Goal: Task Accomplishment & Management: Complete application form

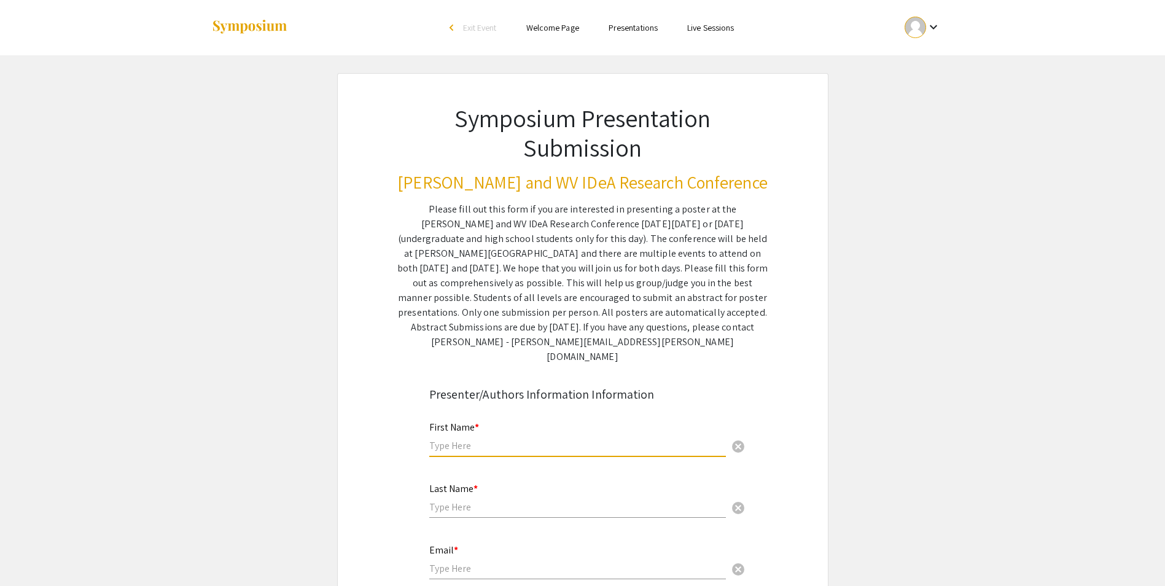
click at [480, 439] on input "text" at bounding box center [577, 445] width 297 height 13
type input "Remi"
type input "Nohoesu"
type input "orn00001@mix.wvu.edu"
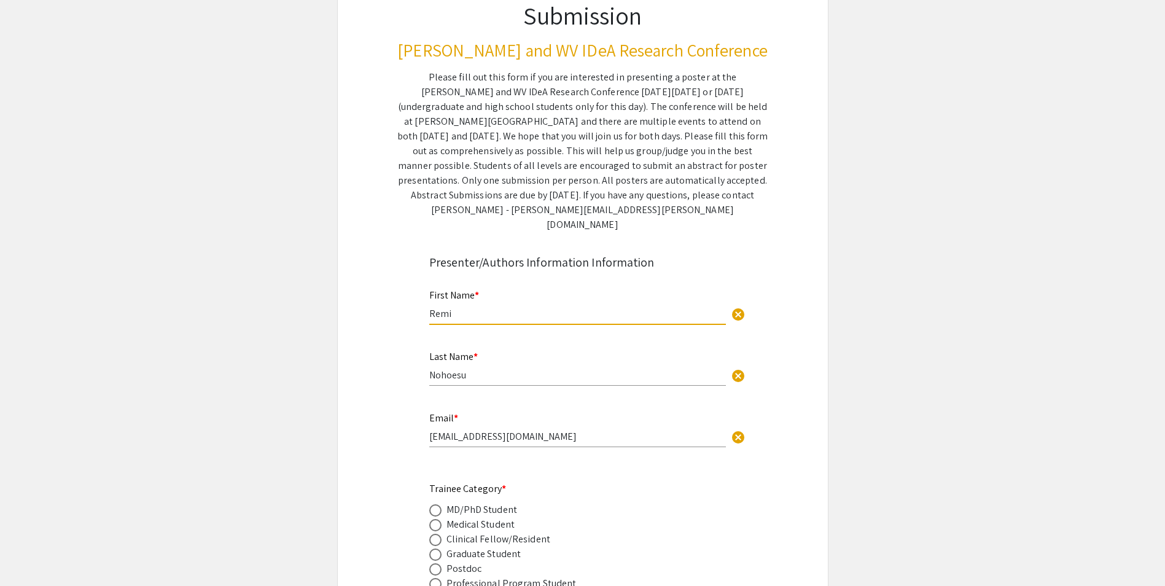
scroll to position [307, 0]
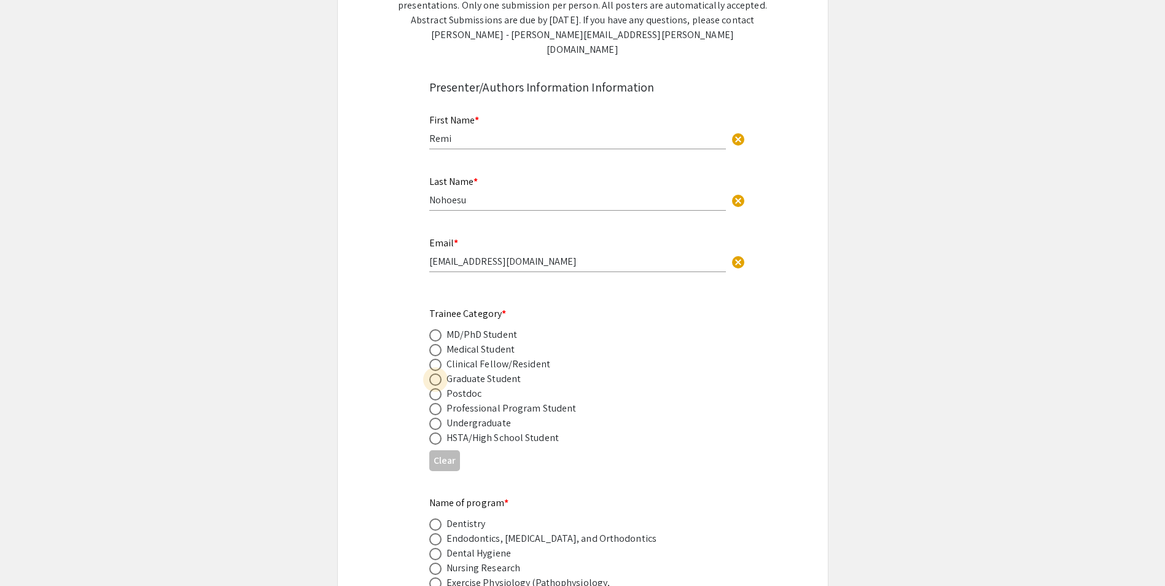
click at [433, 373] on span at bounding box center [435, 379] width 12 height 12
click at [433, 373] on input "radio" at bounding box center [435, 379] width 12 height 12
radio input "true"
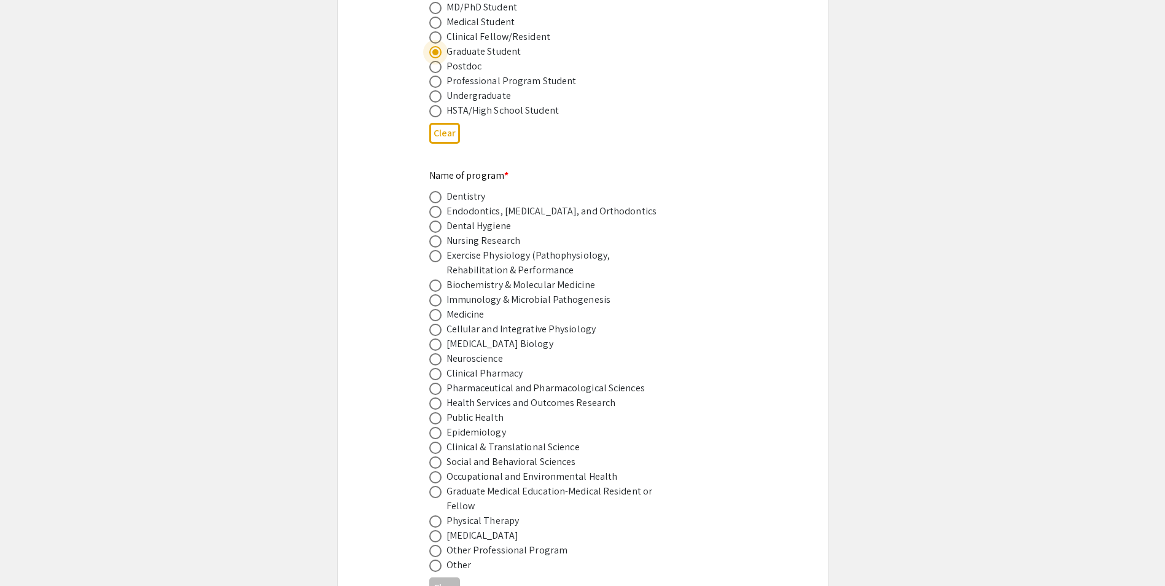
scroll to position [675, 0]
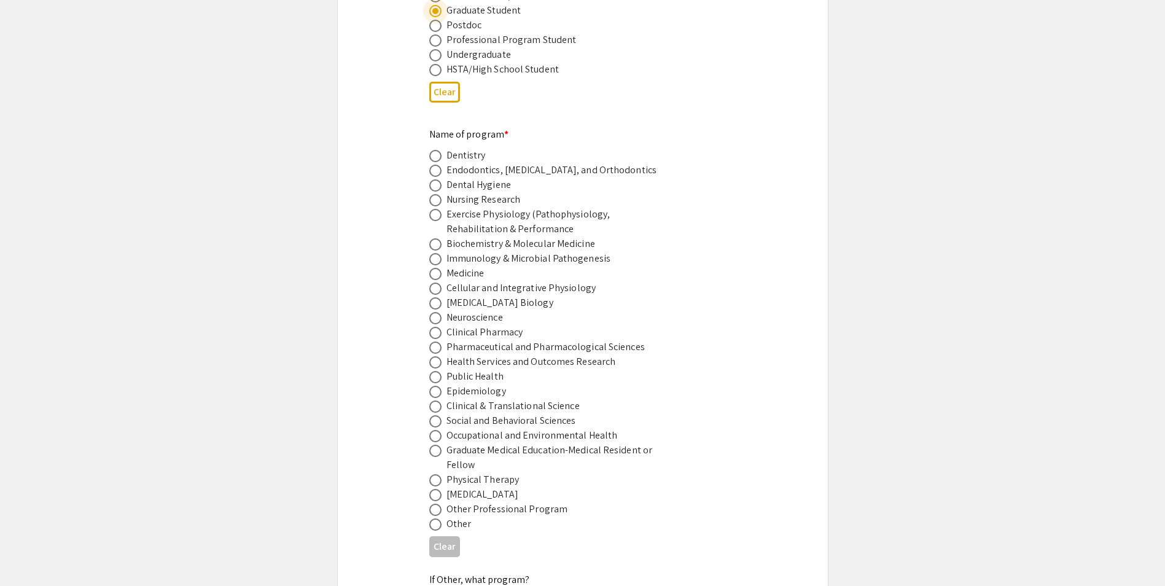
click at [436, 209] on span at bounding box center [435, 215] width 12 height 12
click at [436, 209] on input "radio" at bounding box center [435, 215] width 12 height 12
radio input "true"
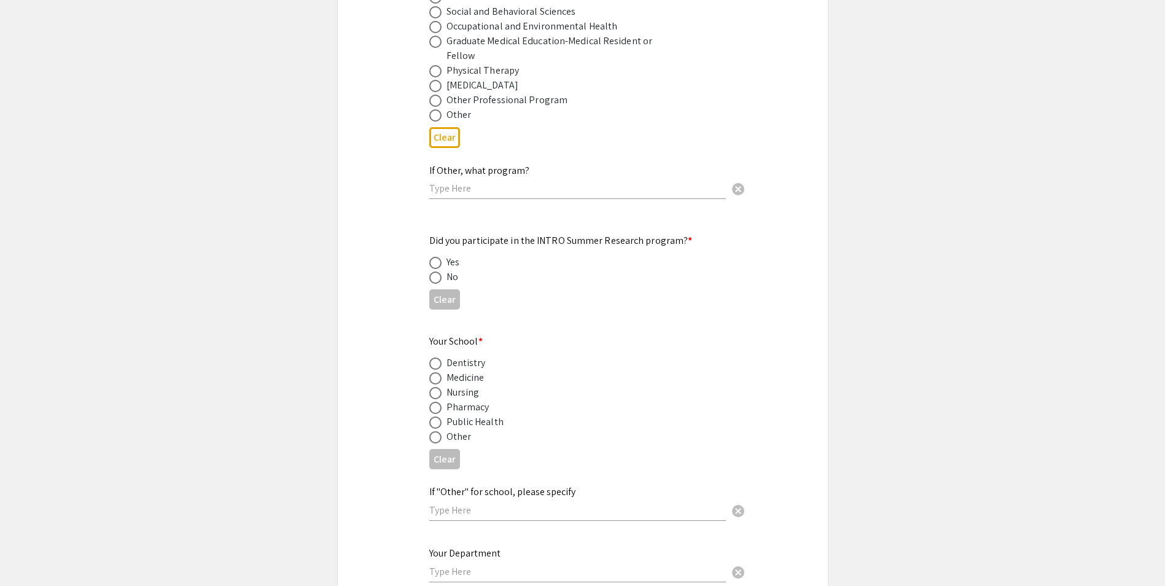
scroll to position [1105, 0]
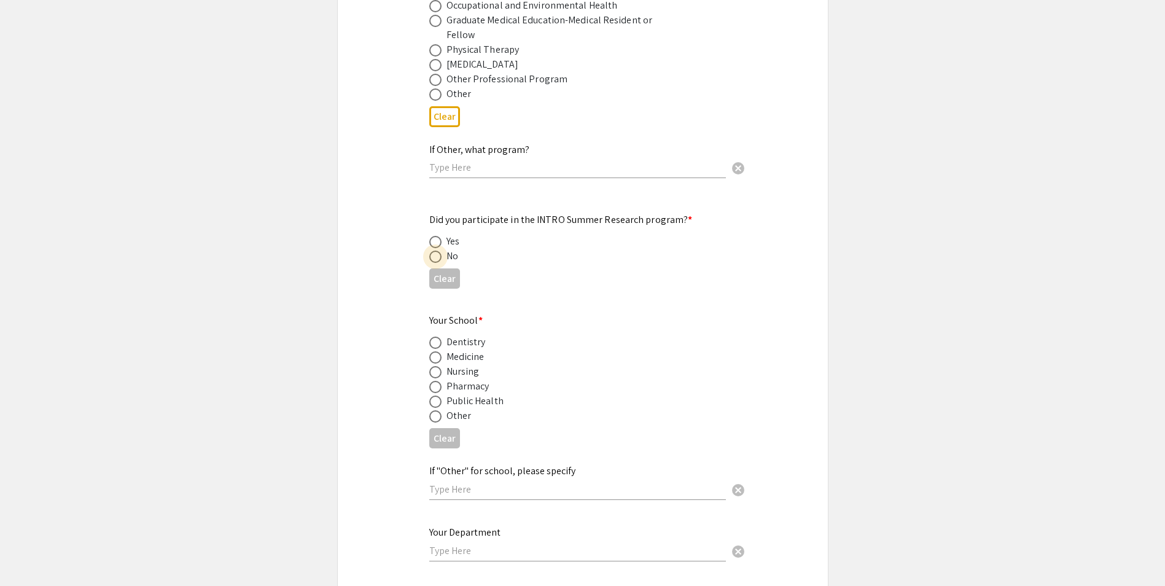
click at [436, 250] on span at bounding box center [435, 256] width 12 height 12
click at [436, 250] on input "radio" at bounding box center [435, 256] width 12 height 12
radio input "true"
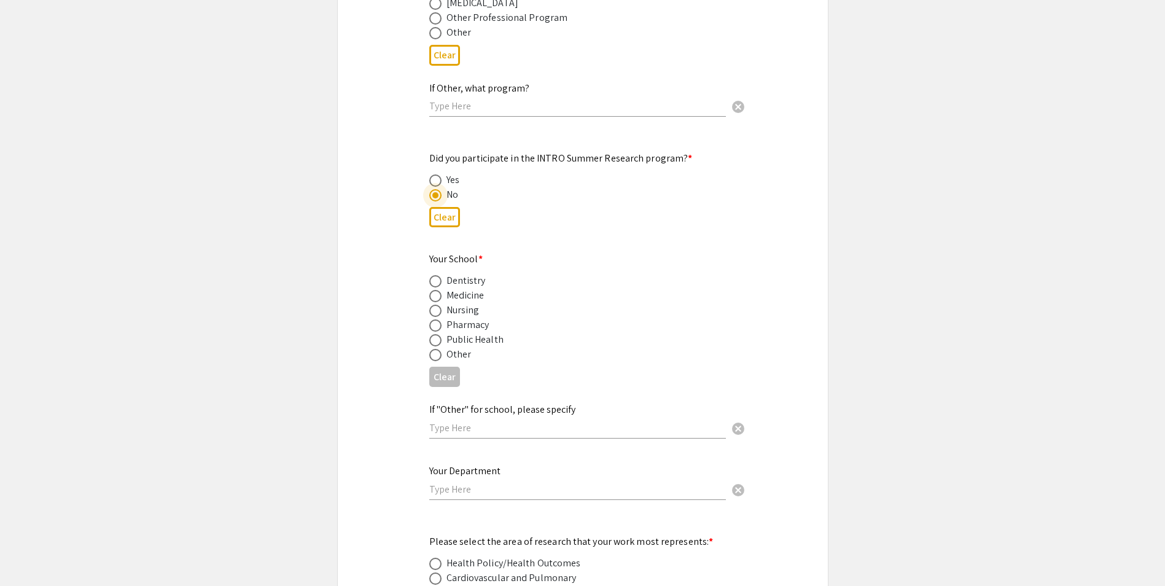
click at [435, 290] on span at bounding box center [435, 296] width 12 height 12
click at [435, 290] on input "radio" at bounding box center [435, 296] width 12 height 12
radio input "true"
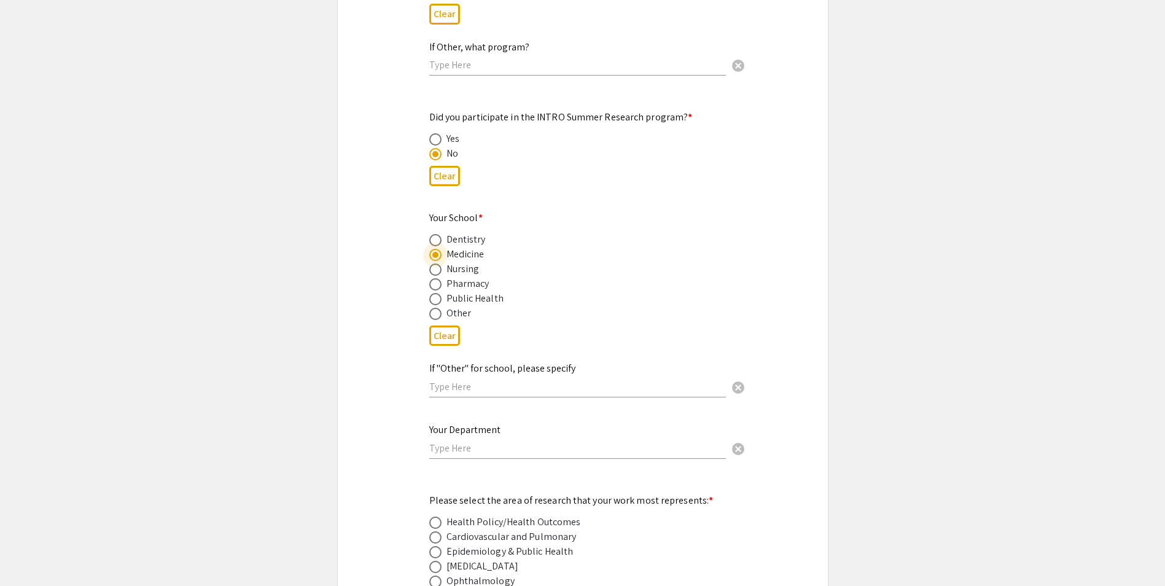
scroll to position [1289, 0]
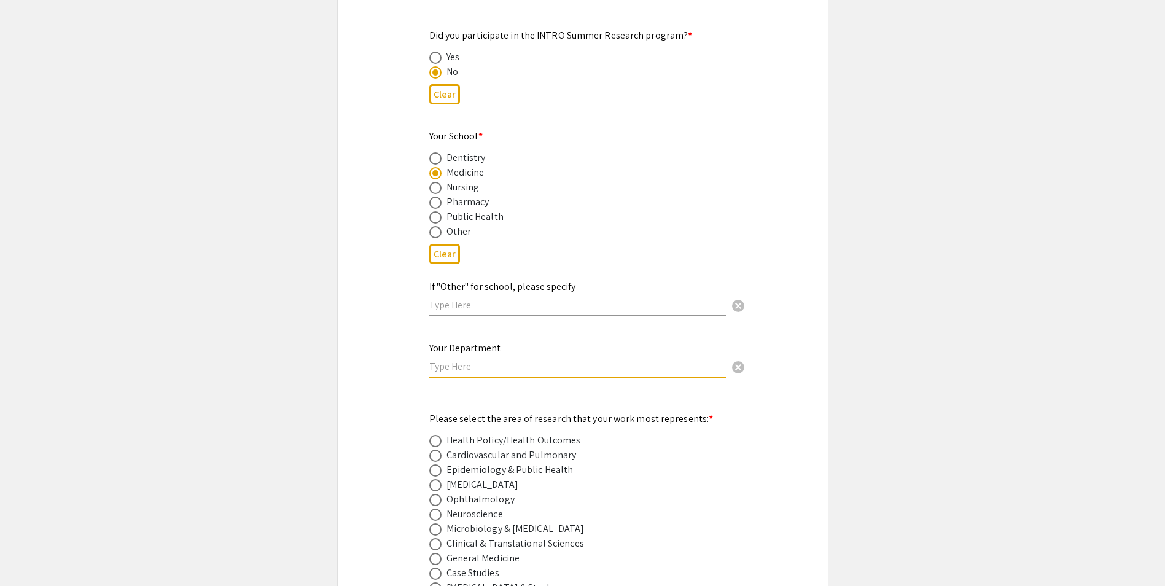
click at [503, 360] on input "text" at bounding box center [577, 366] width 297 height 13
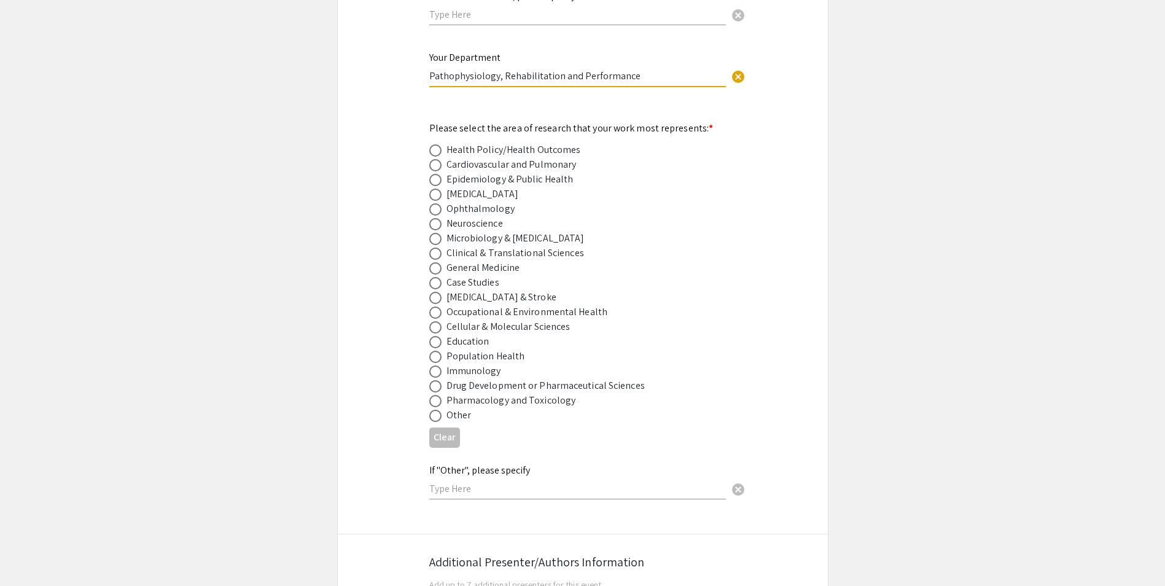
scroll to position [1596, 0]
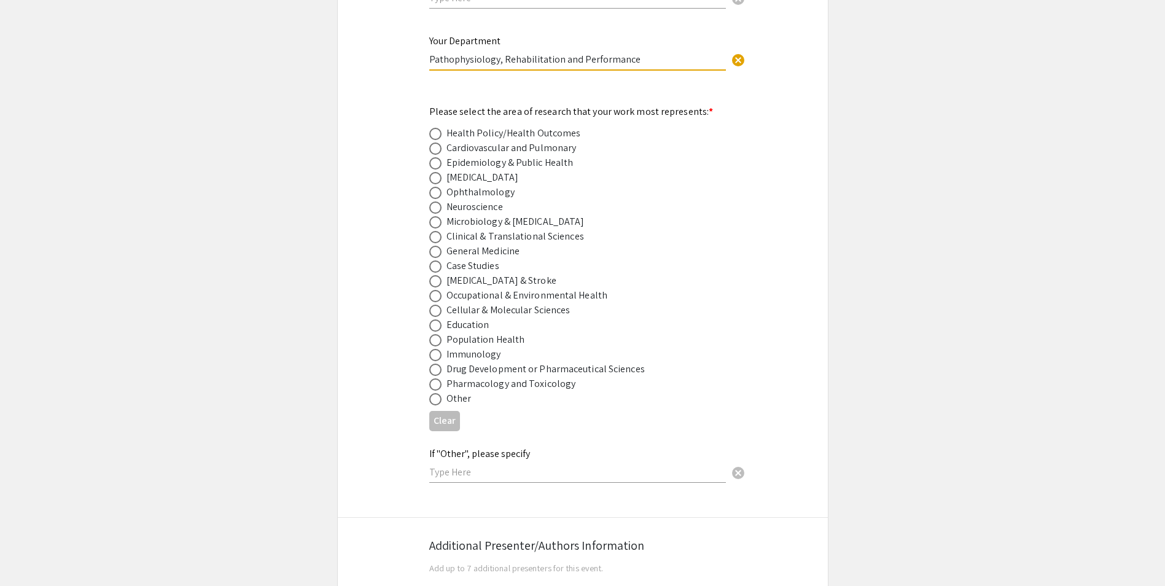
type input "Pathophysiology, Rehabilitation and Performance"
click at [436, 142] on span at bounding box center [435, 148] width 12 height 12
click at [436, 142] on input "radio" at bounding box center [435, 148] width 12 height 12
radio input "true"
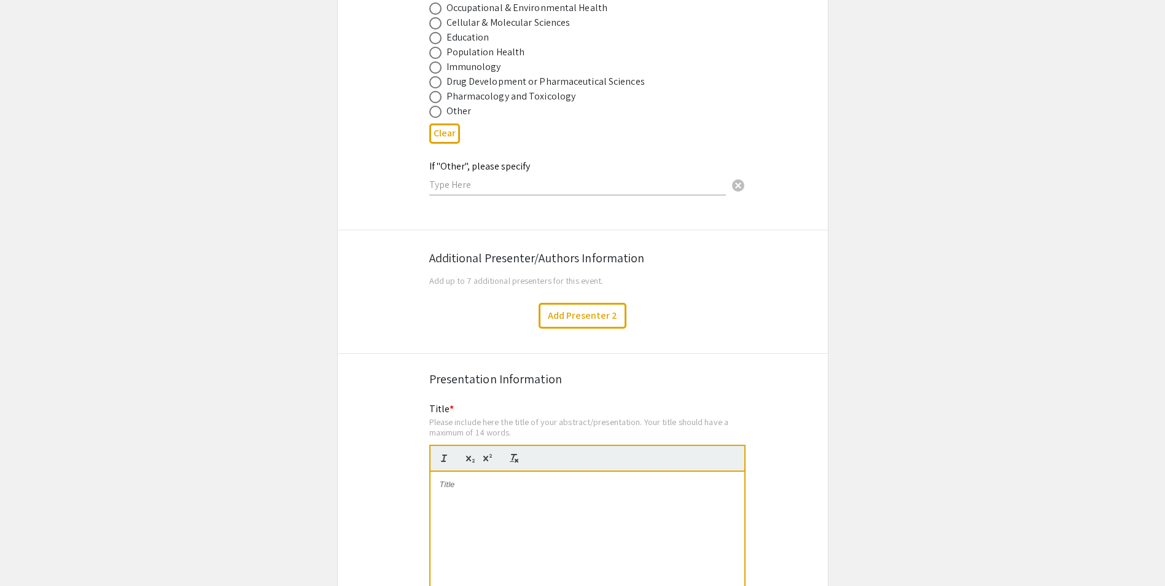
scroll to position [1903, 0]
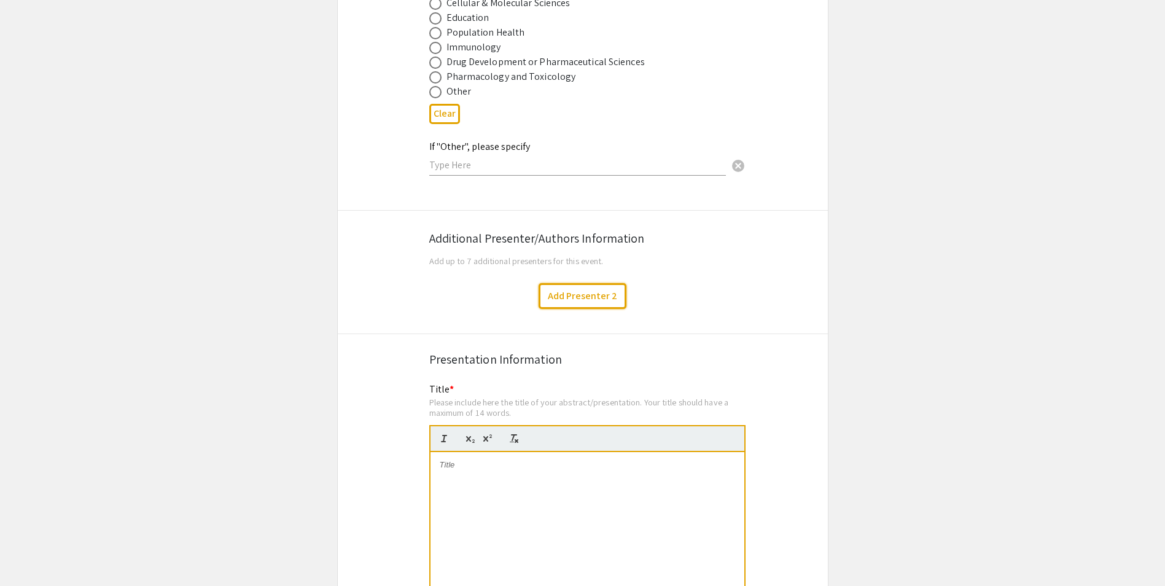
click at [570, 285] on button "Add Presenter 2" at bounding box center [582, 296] width 88 height 26
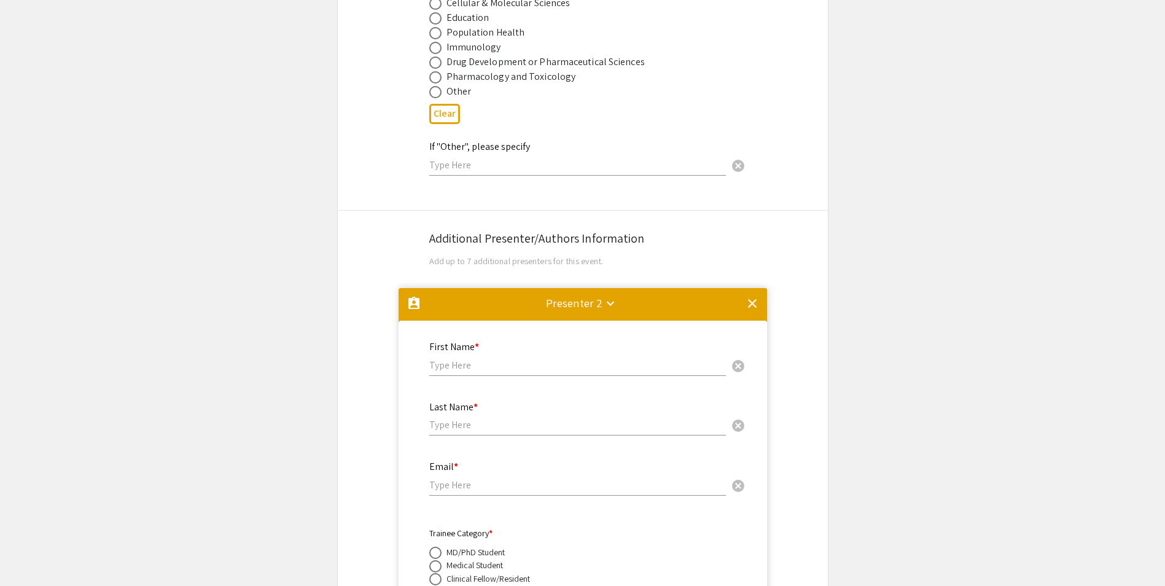
scroll to position [2177, 0]
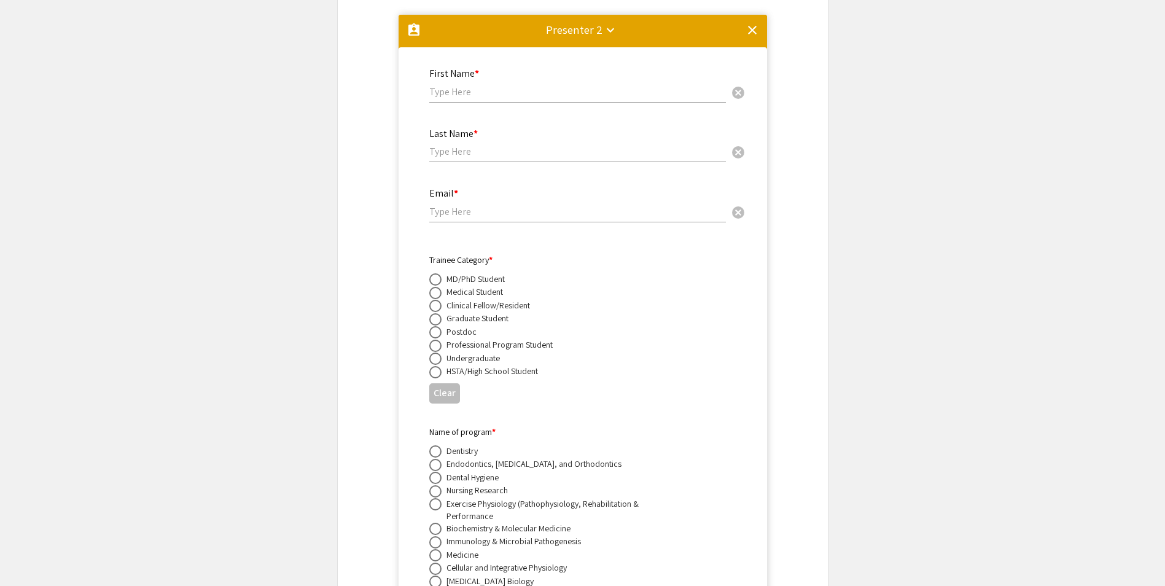
click at [467, 85] on input "text" at bounding box center [577, 91] width 297 height 13
type input "Ethan"
click at [458, 145] on input "text" at bounding box center [577, 151] width 297 height 13
type input "Meadows"
click at [456, 205] on input "email" at bounding box center [577, 211] width 297 height 13
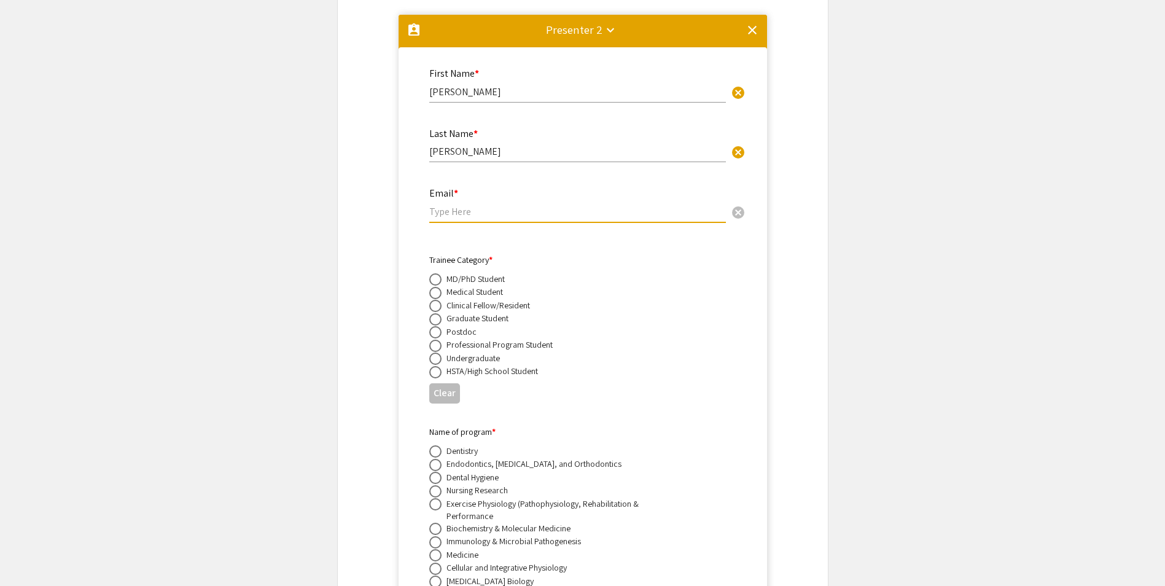
paste input "emmeadows@mix.wvu.edu"
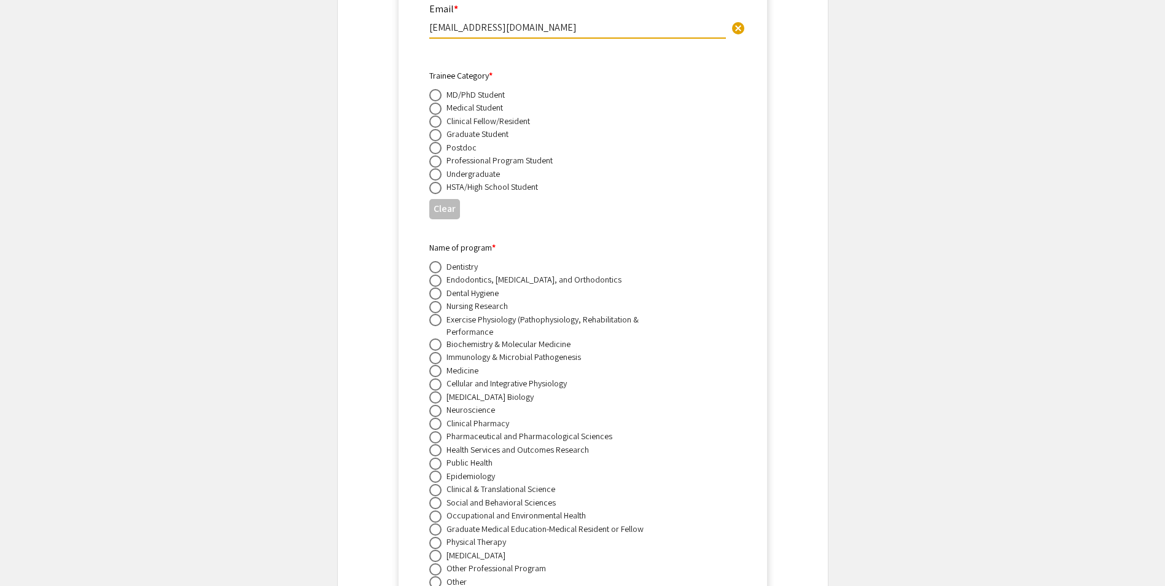
scroll to position [2422, 0]
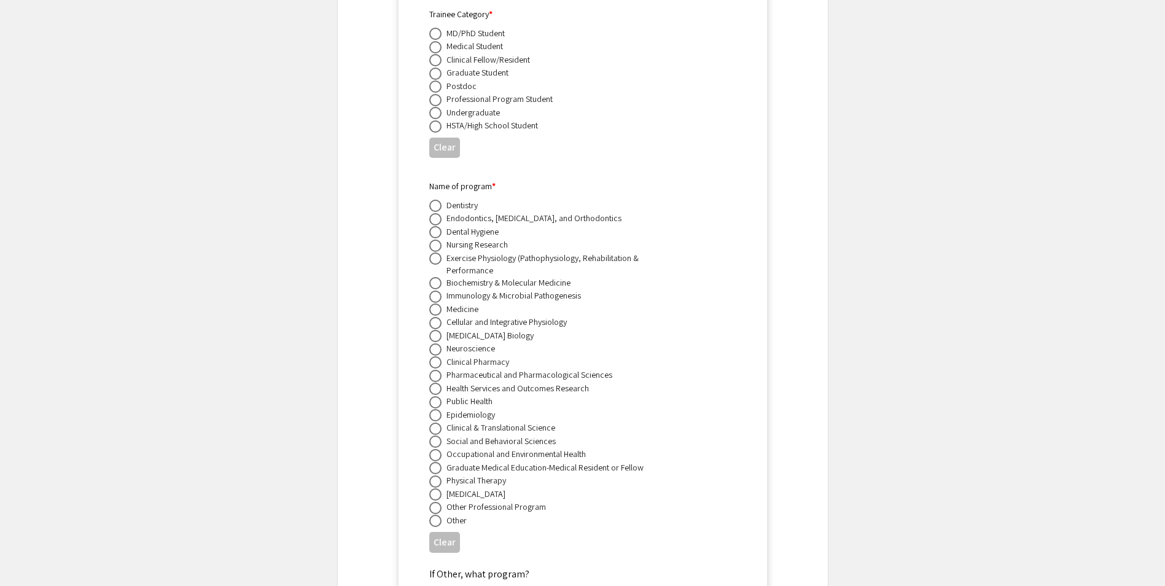
type input "emmeadows@mix.wvu.edu"
click at [434, 252] on span at bounding box center [435, 258] width 12 height 12
click at [434, 252] on input "radio" at bounding box center [435, 258] width 12 height 12
radio input "true"
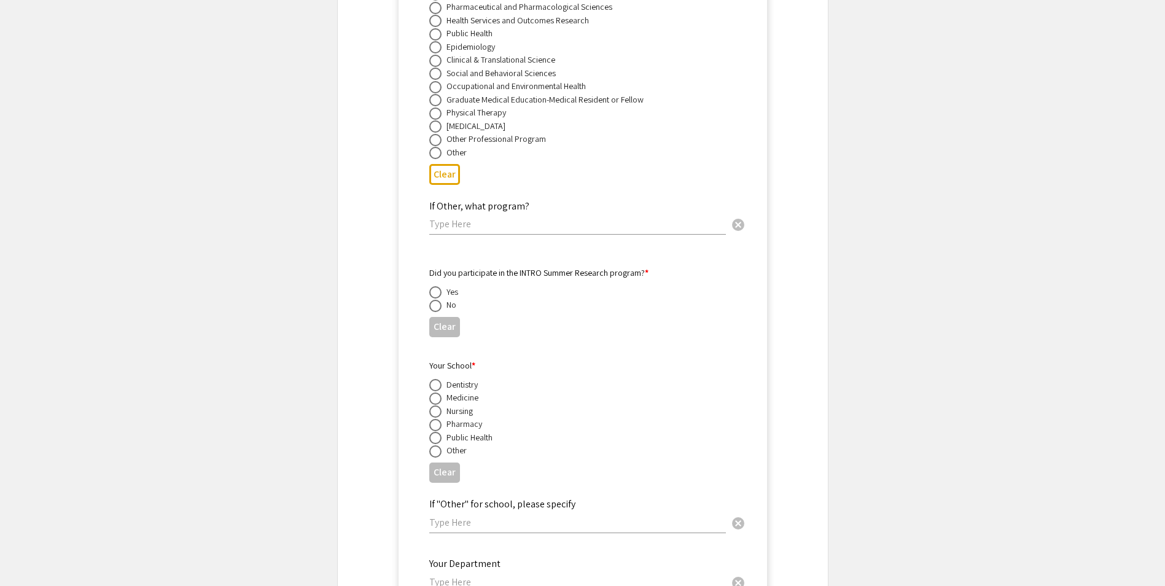
scroll to position [2790, 0]
click at [438, 299] on span at bounding box center [435, 305] width 12 height 12
click at [438, 299] on input "radio" at bounding box center [435, 305] width 12 height 12
radio input "true"
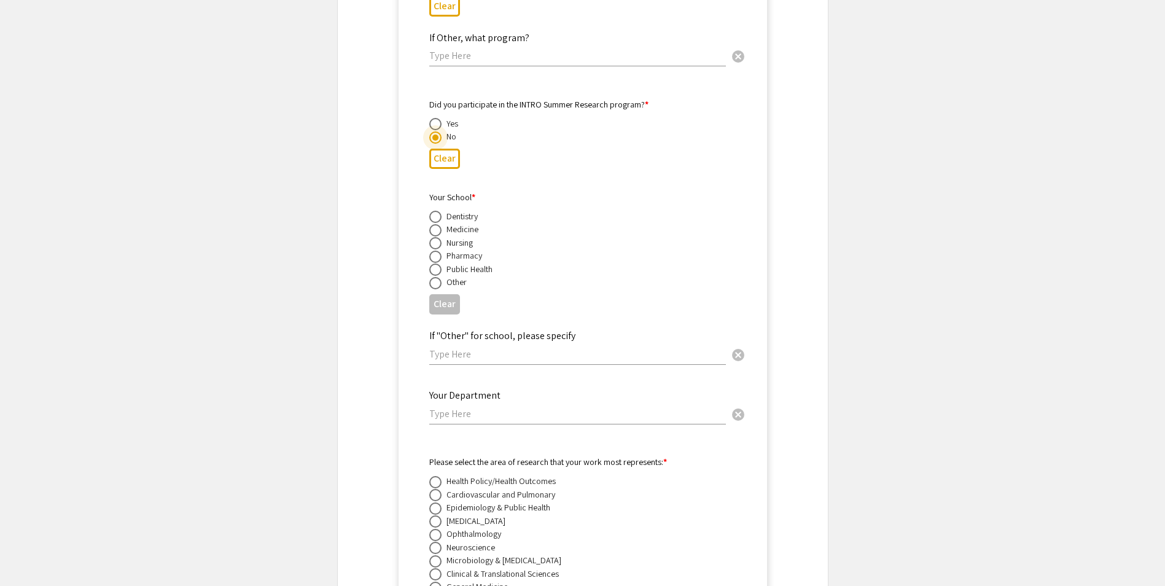
scroll to position [3036, 0]
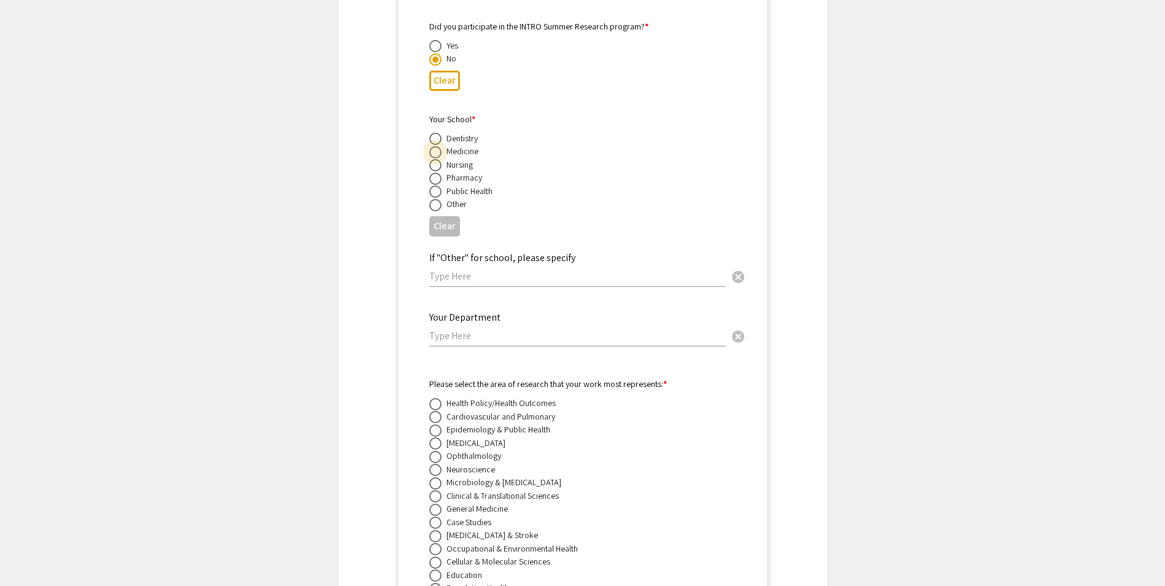
click at [433, 146] on span at bounding box center [435, 152] width 12 height 12
click at [433, 146] on input "radio" at bounding box center [435, 152] width 12 height 12
radio input "true"
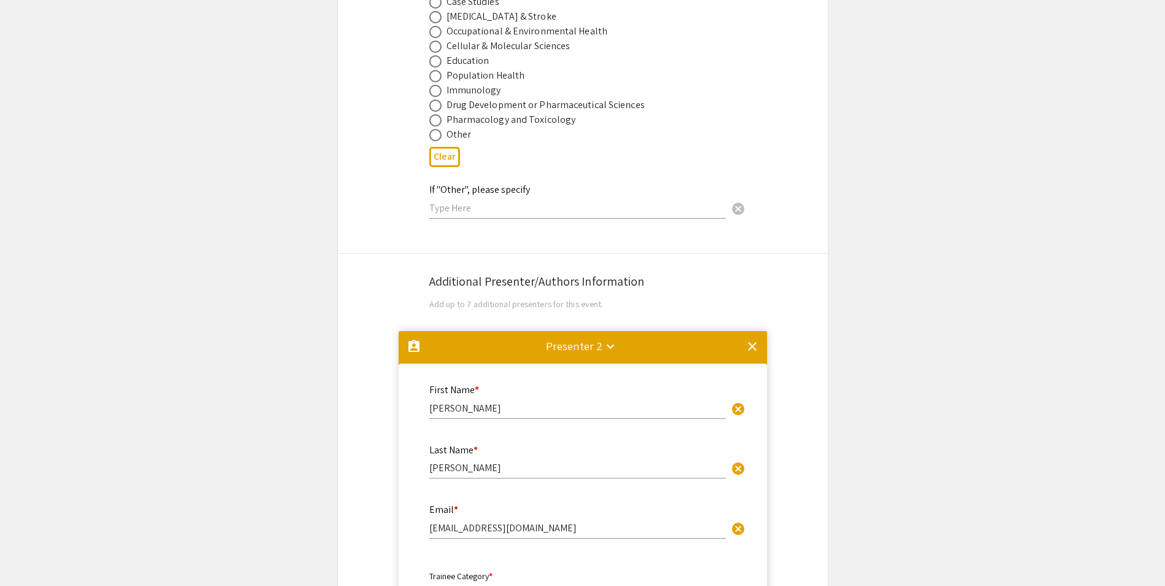
scroll to position [1870, 0]
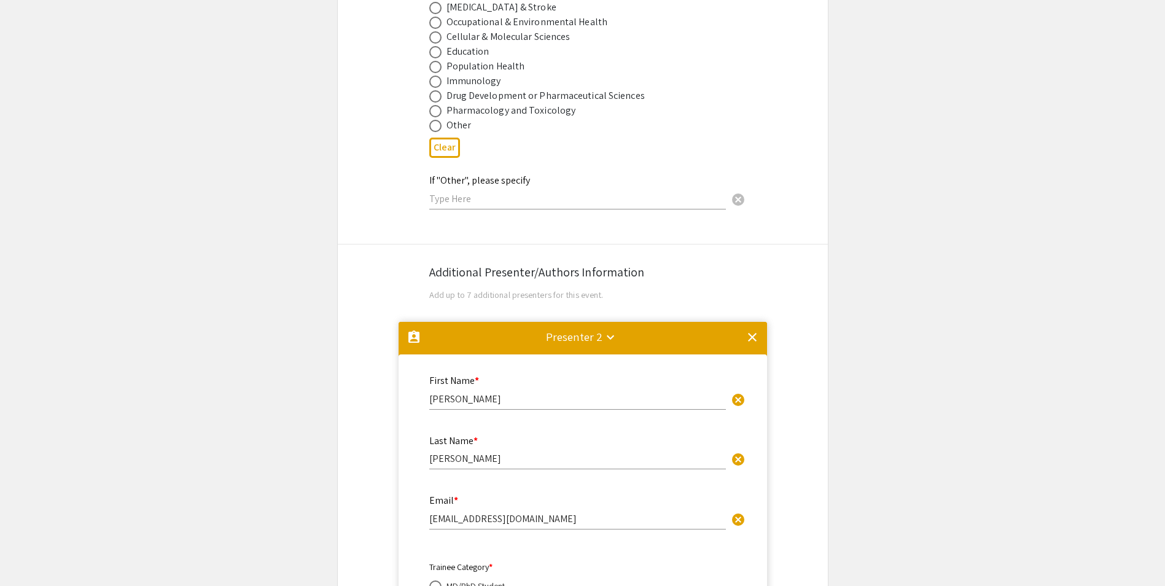
click at [752, 330] on mat-icon "clear" at bounding box center [752, 337] width 15 height 15
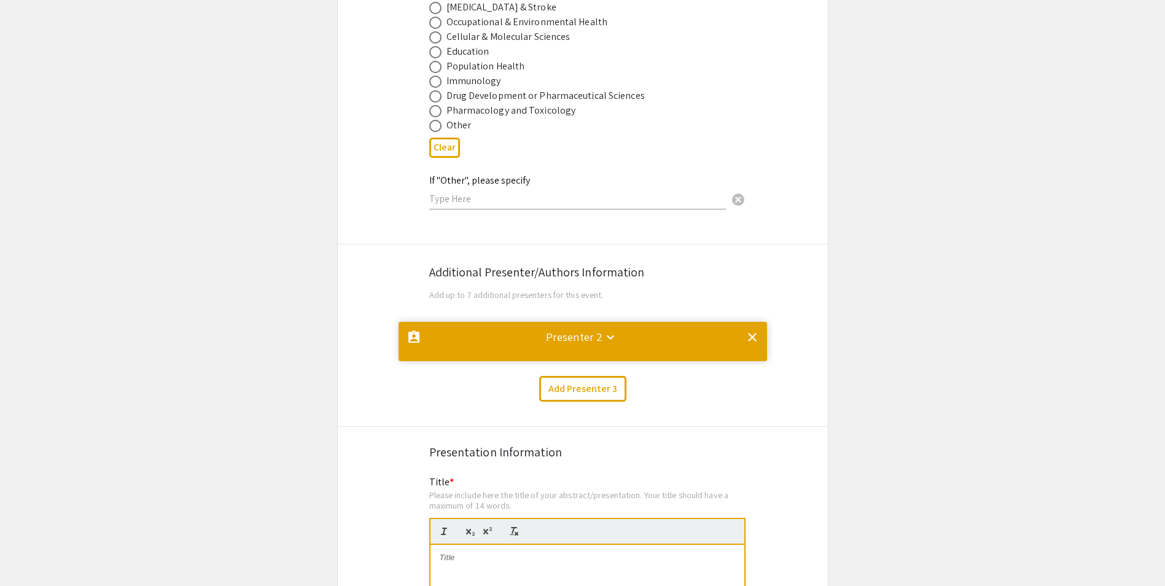
scroll to position [0, 0]
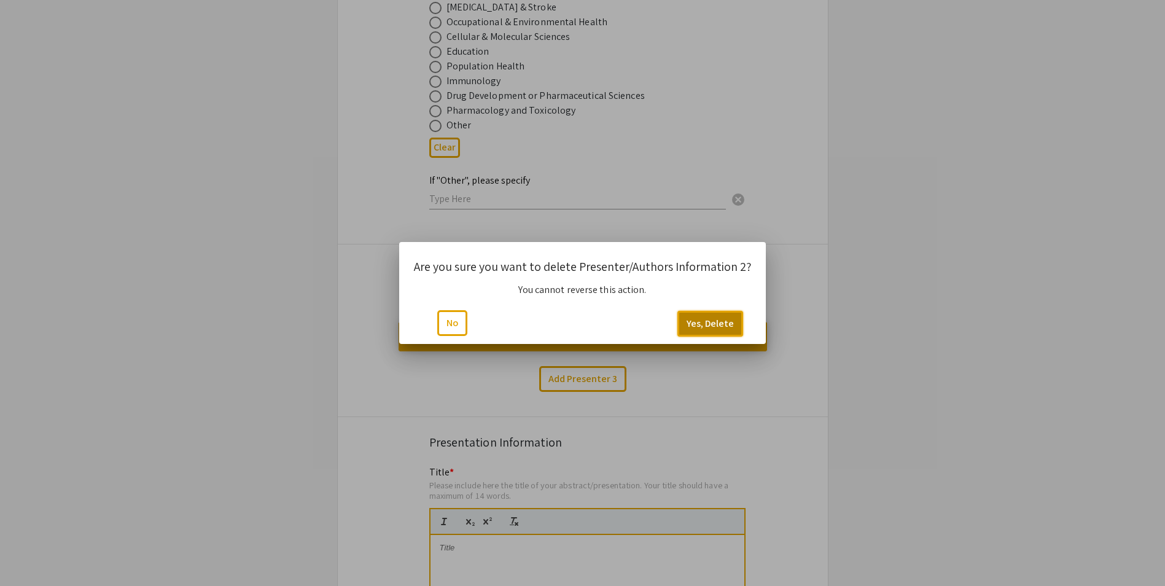
click at [707, 325] on button "Yes, Delete" at bounding box center [710, 324] width 66 height 26
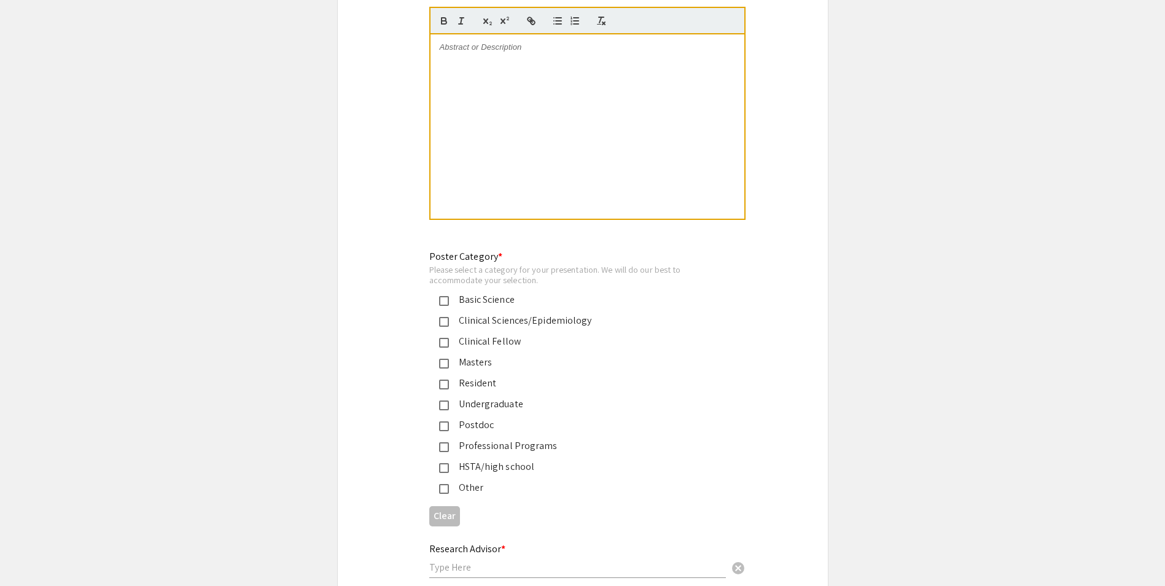
scroll to position [2668, 0]
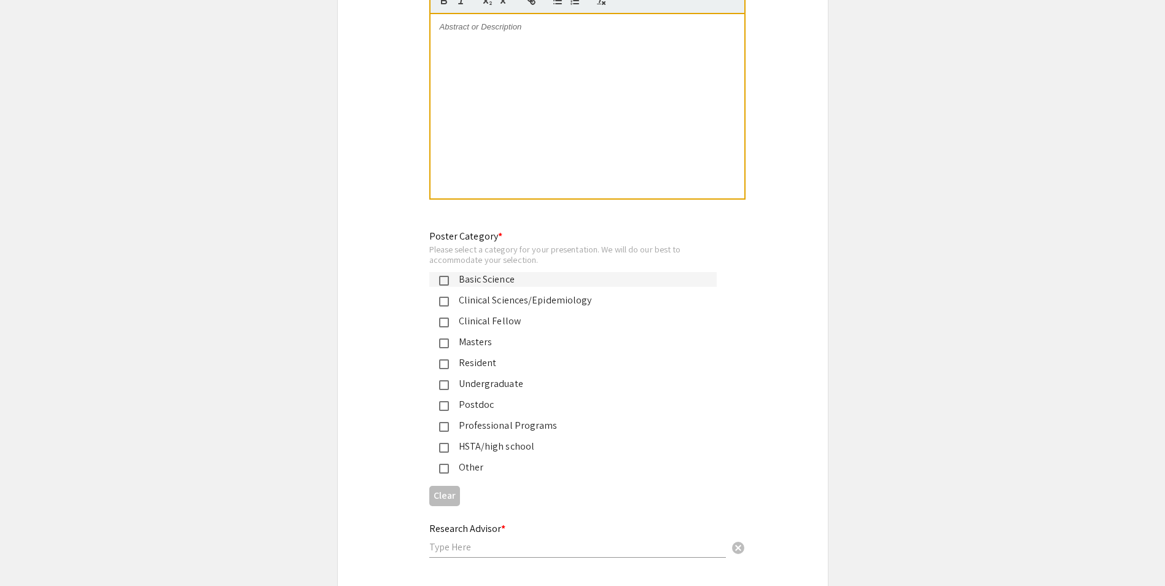
click at [444, 276] on mat-pseudo-checkbox at bounding box center [444, 281] width 10 height 10
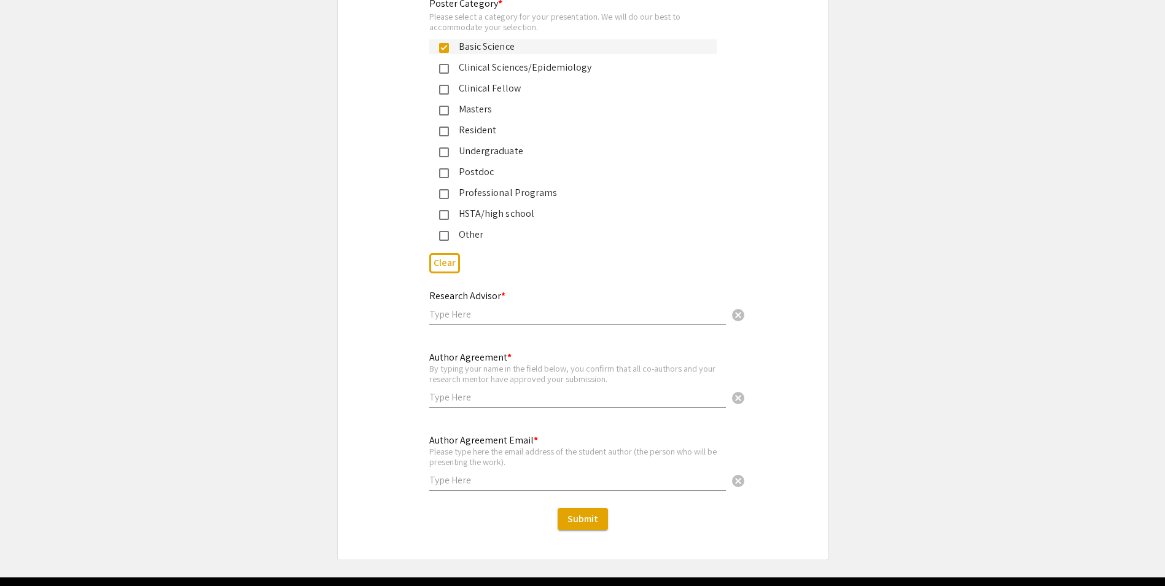
scroll to position [2926, 0]
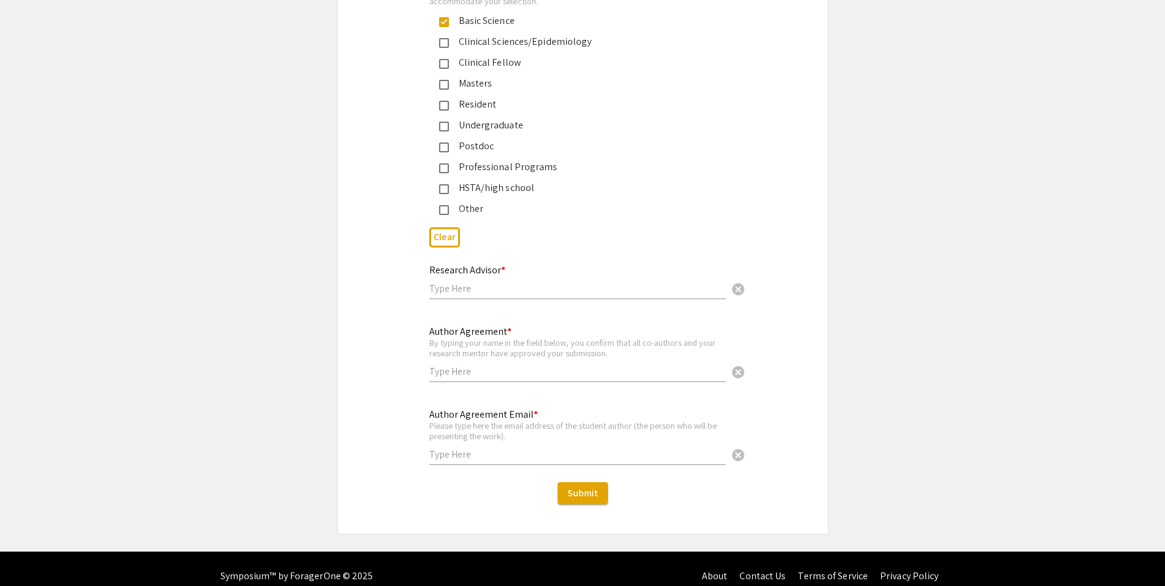
click at [491, 282] on input "text" at bounding box center [577, 288] width 297 height 13
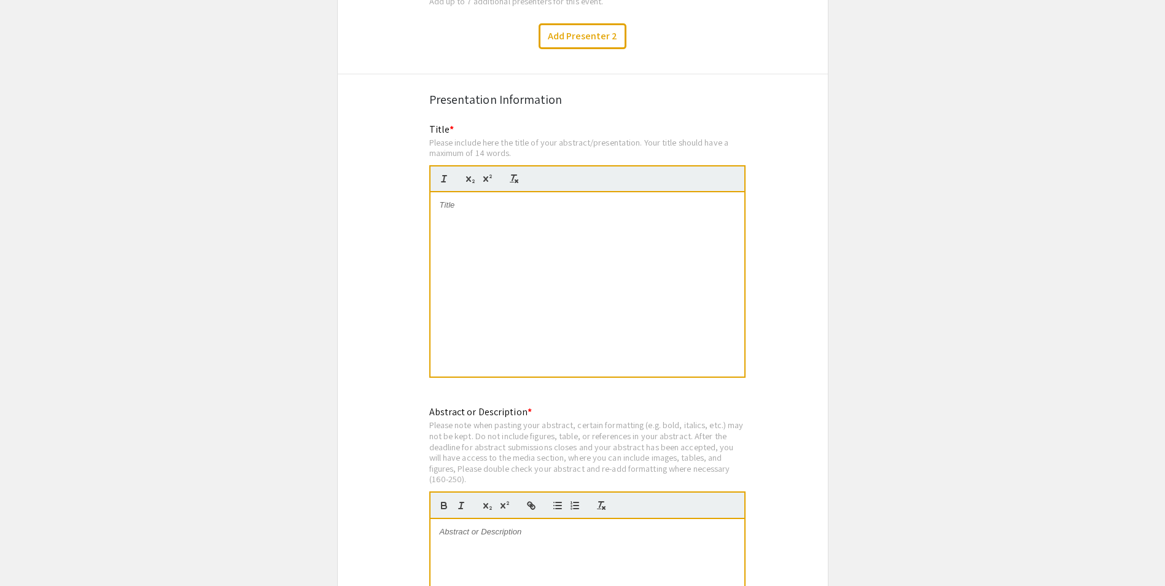
scroll to position [2189, 0]
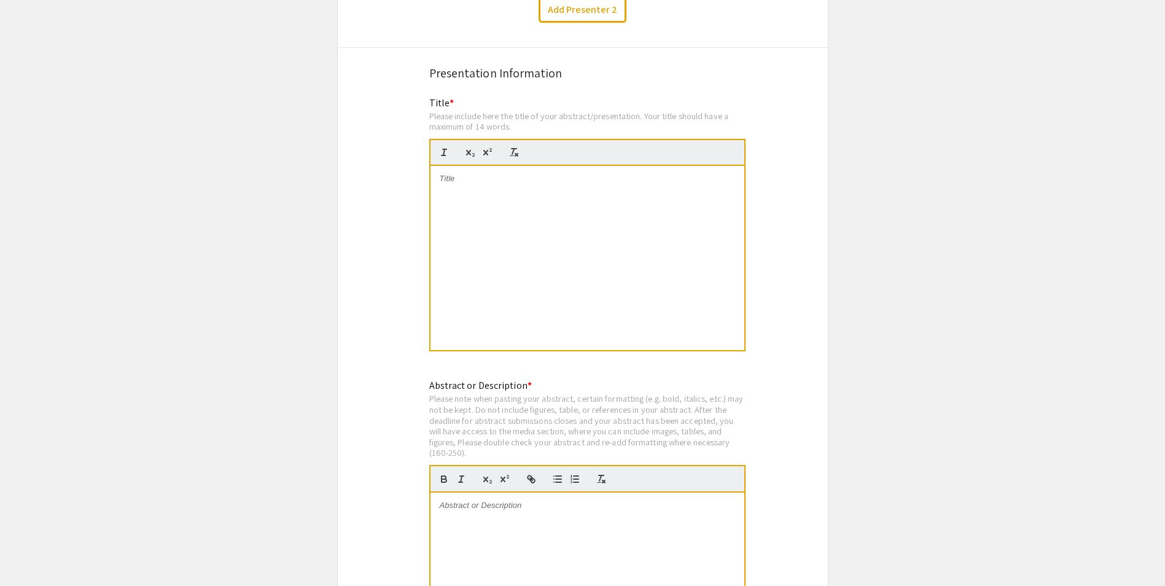
type input "John Hollander"
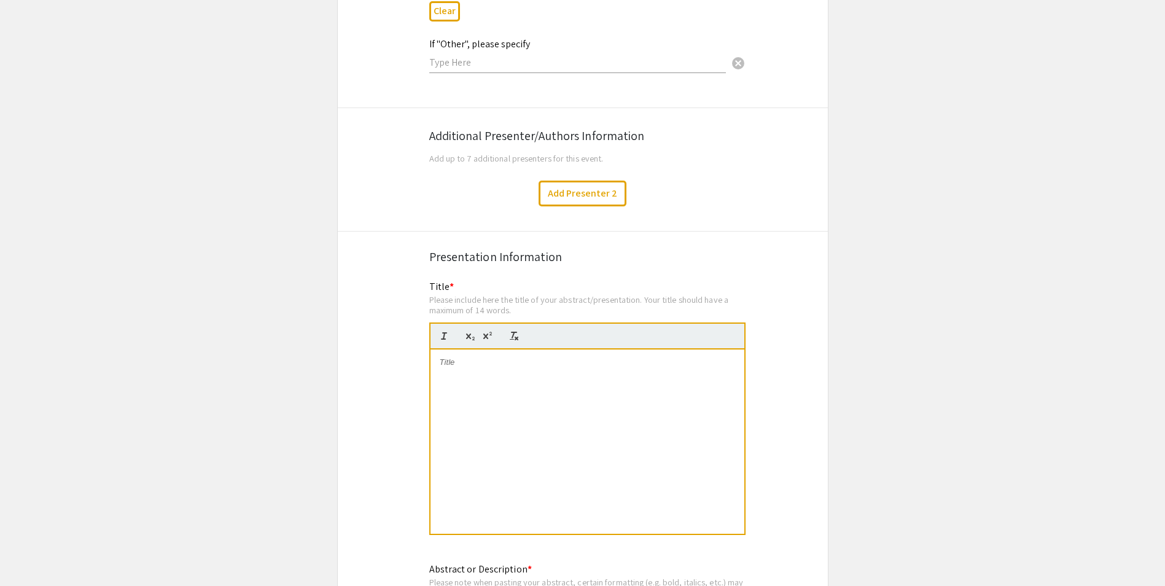
scroll to position [2005, 0]
click at [484, 373] on div at bounding box center [587, 442] width 314 height 184
click at [454, 357] on p at bounding box center [587, 362] width 295 height 11
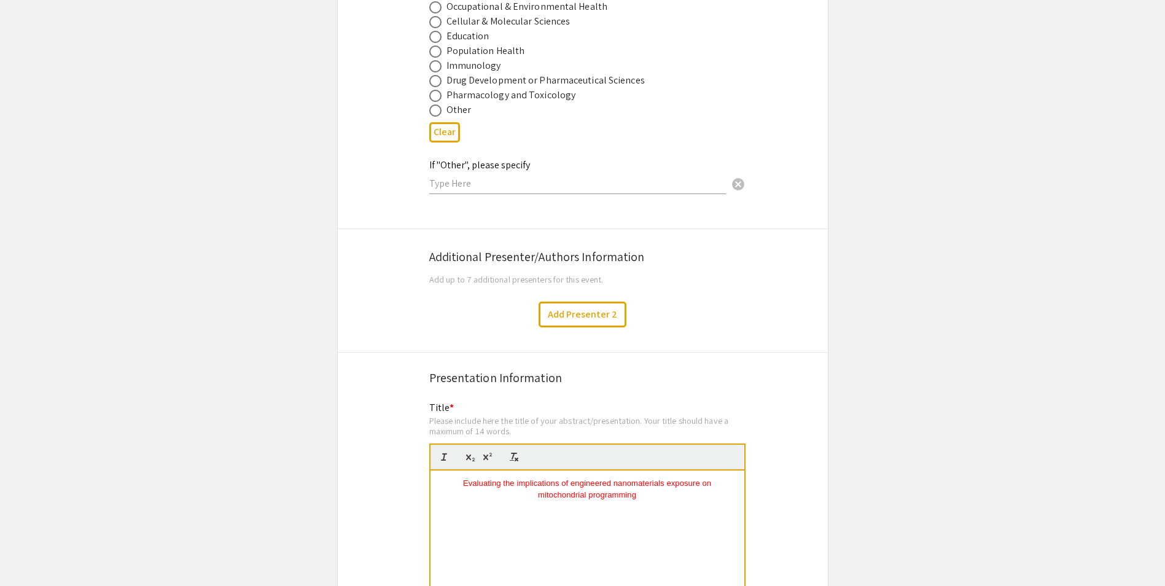
scroll to position [1760, 0]
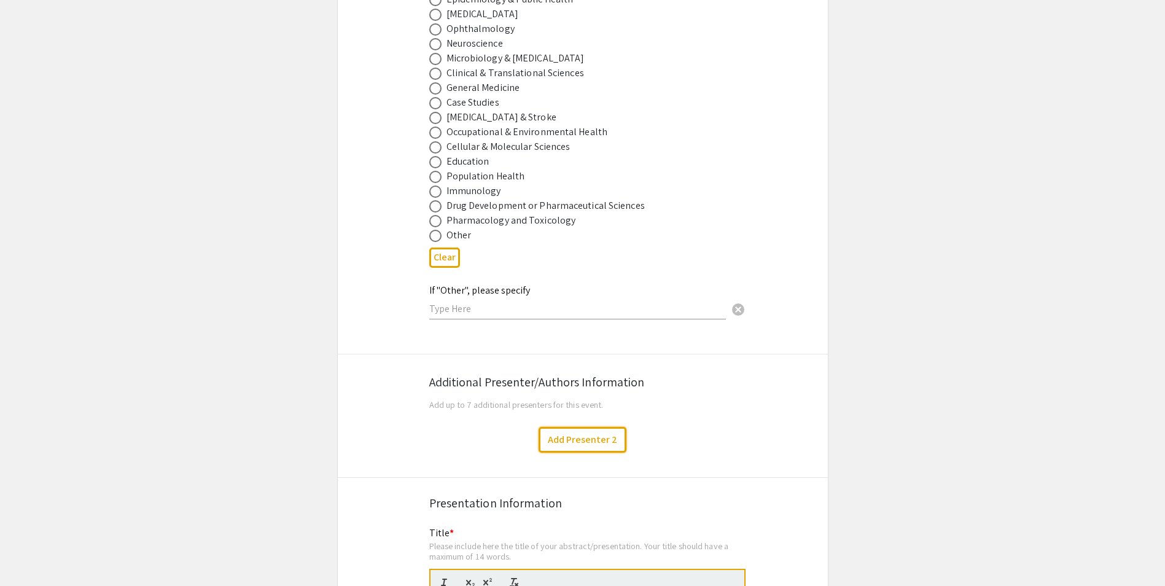
click at [573, 427] on button "Add Presenter 2" at bounding box center [582, 440] width 88 height 26
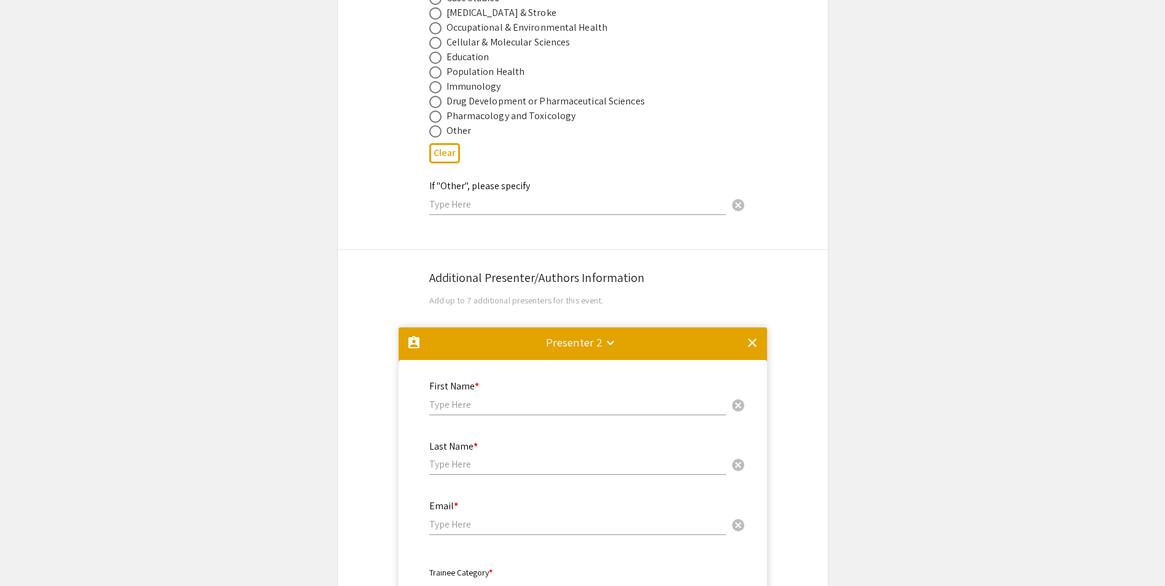
scroll to position [1968, 0]
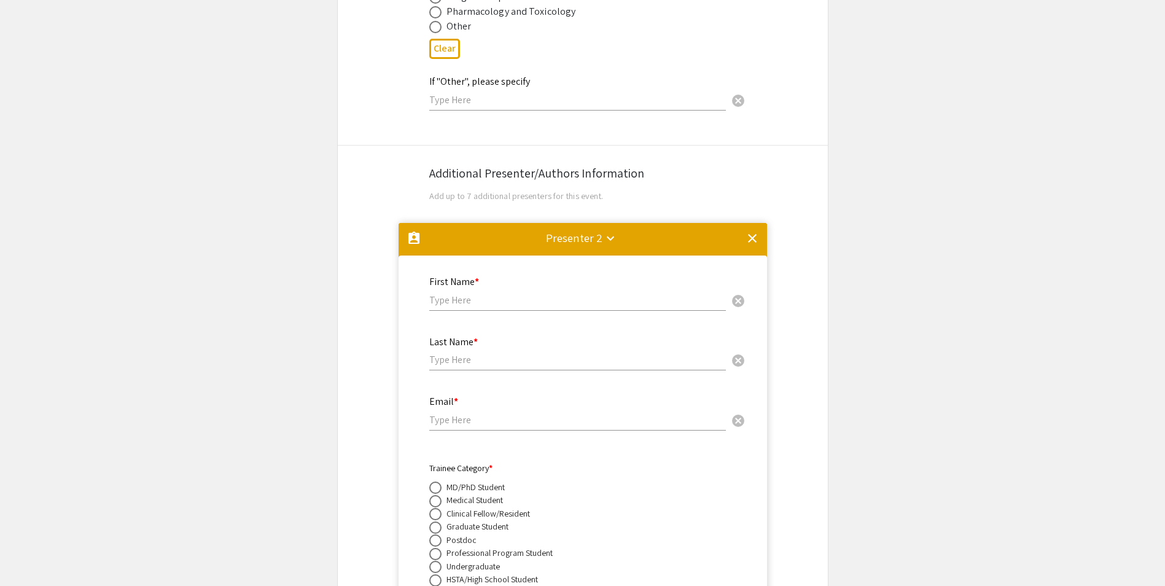
click at [470, 293] on input "text" at bounding box center [577, 299] width 297 height 13
type input "Ethan"
type input "Meadows"
type input "emmeadows@mix.wvu.edu"
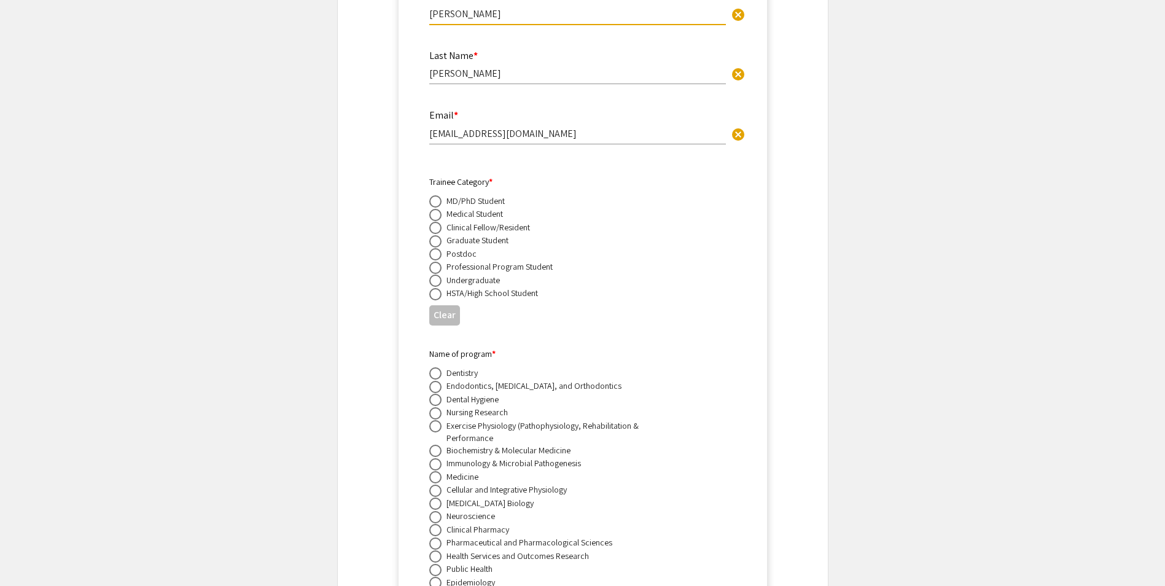
scroll to position [2398, 0]
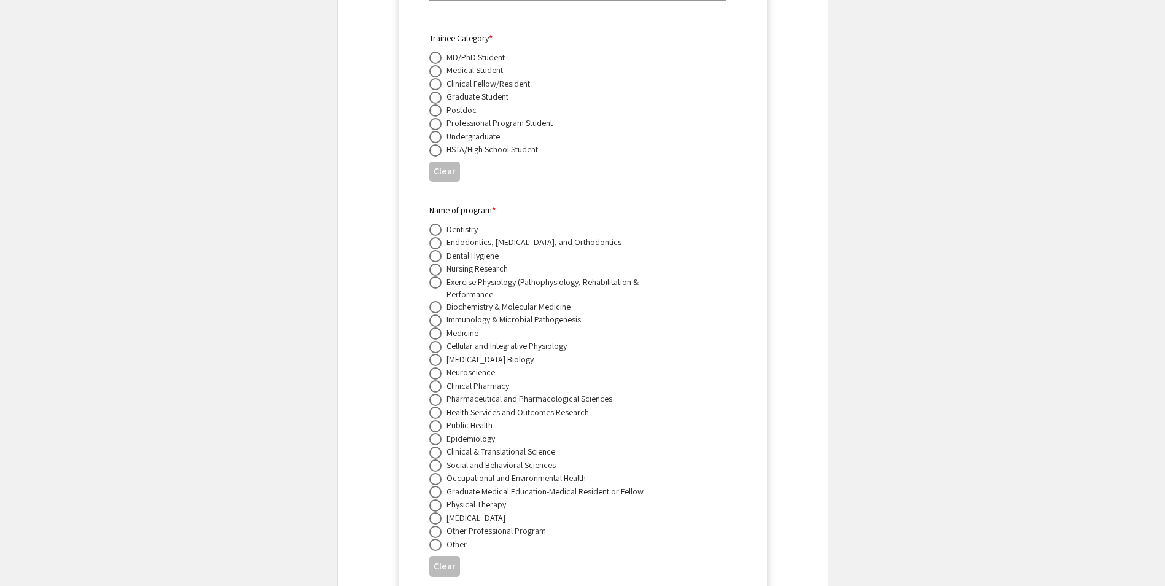
click at [434, 276] on span at bounding box center [435, 282] width 12 height 12
click at [434, 276] on input "radio" at bounding box center [435, 282] width 12 height 12
radio input "true"
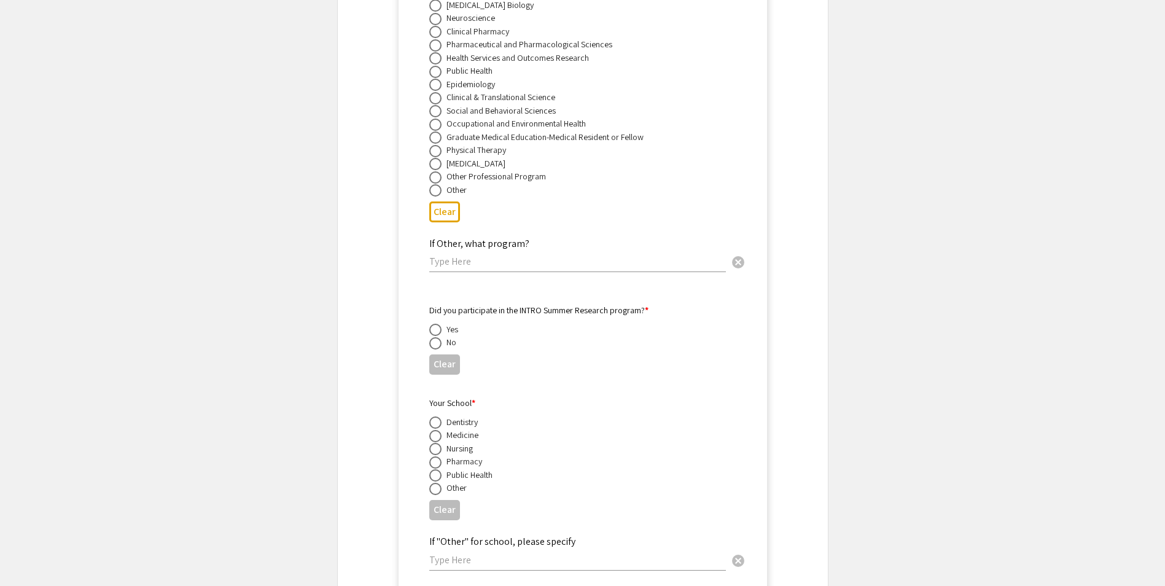
scroll to position [2828, 0]
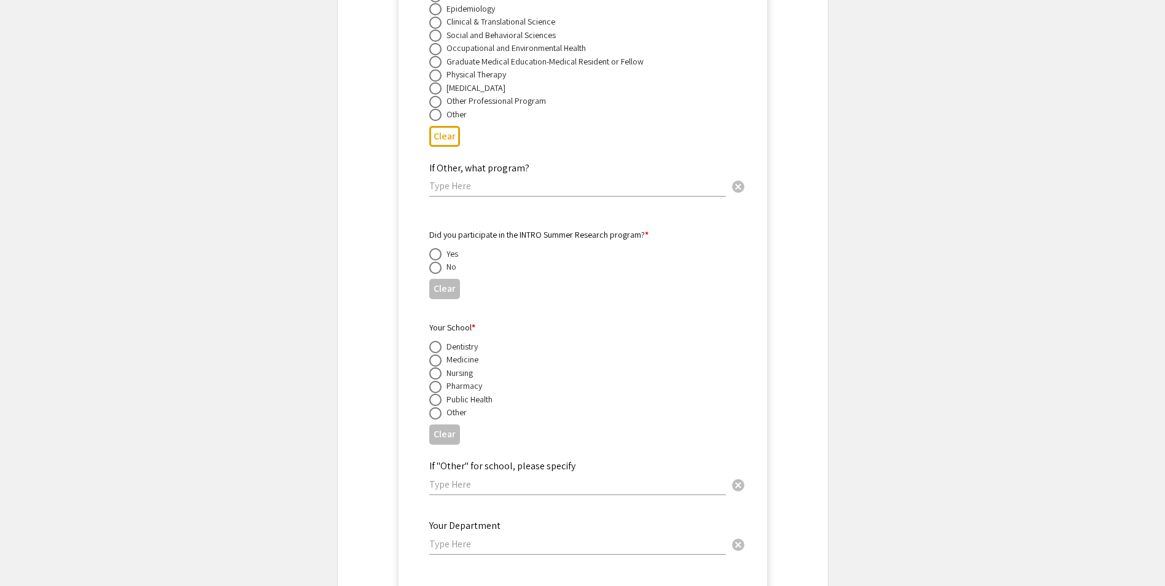
click at [434, 262] on span at bounding box center [435, 268] width 12 height 12
click at [434, 262] on input "radio" at bounding box center [435, 268] width 12 height 12
radio input "true"
click at [433, 354] on span at bounding box center [435, 360] width 12 height 12
click at [433, 354] on input "radio" at bounding box center [435, 360] width 12 height 12
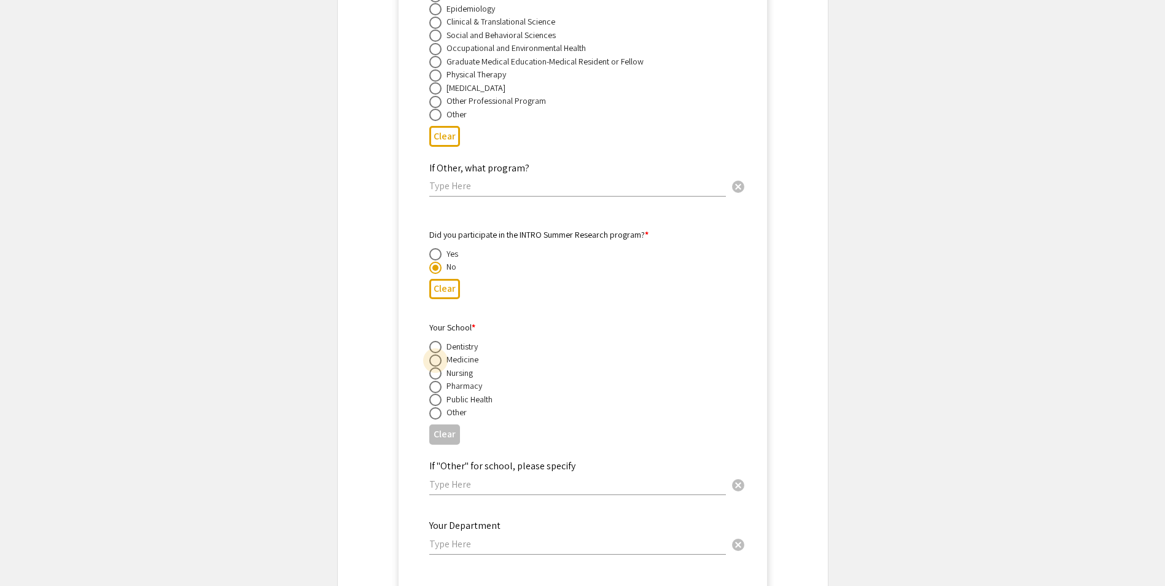
radio input "true"
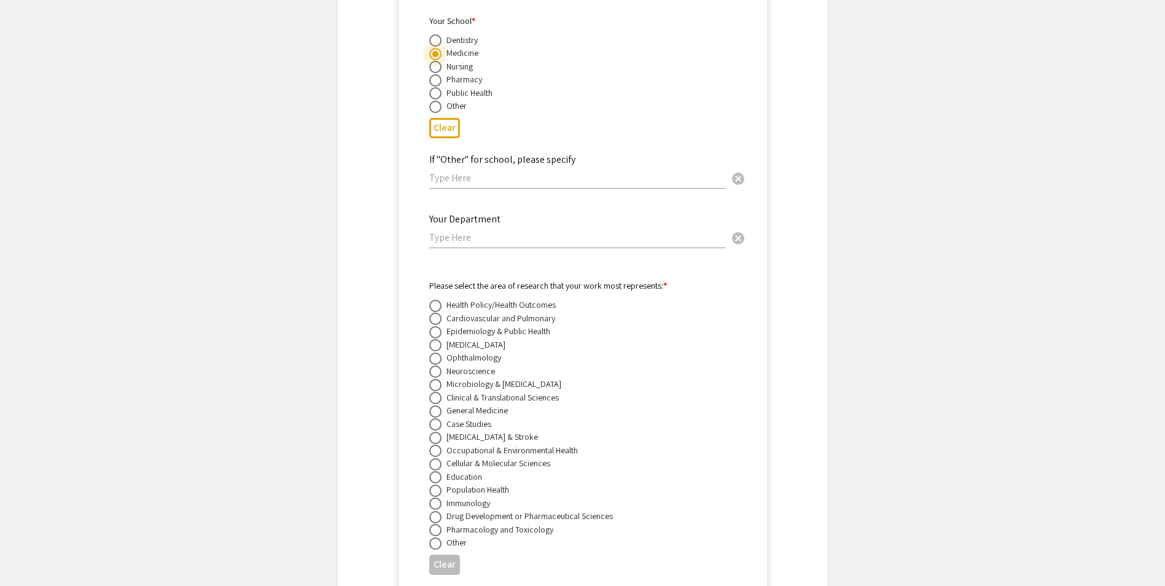
scroll to position [3135, 0]
click at [434, 312] on span at bounding box center [435, 318] width 12 height 12
click at [434, 312] on input "radio" at bounding box center [435, 318] width 12 height 12
radio input "true"
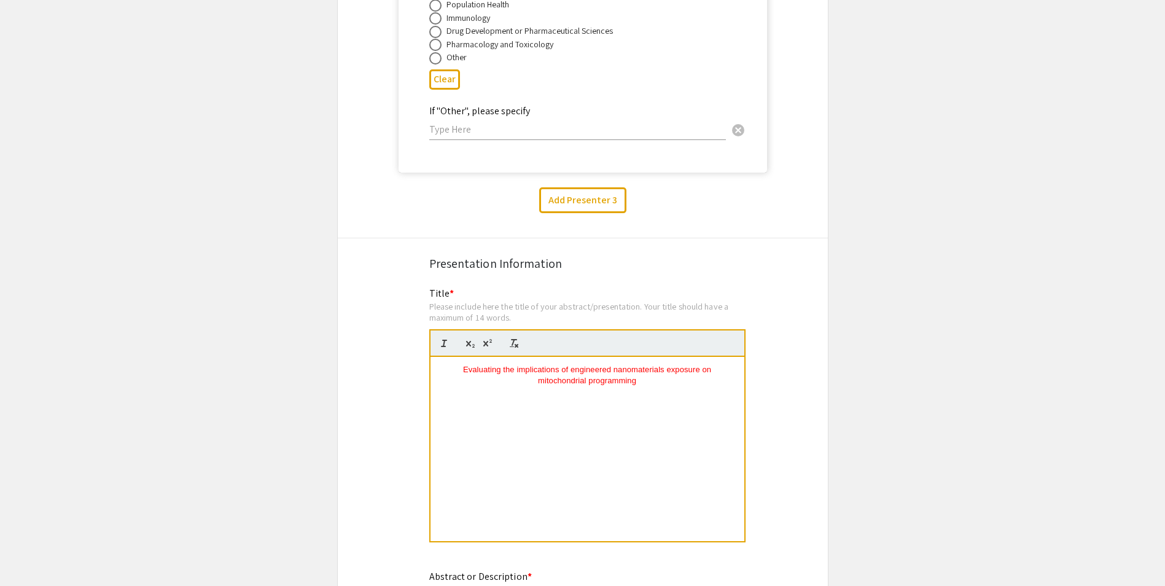
scroll to position [3626, 0]
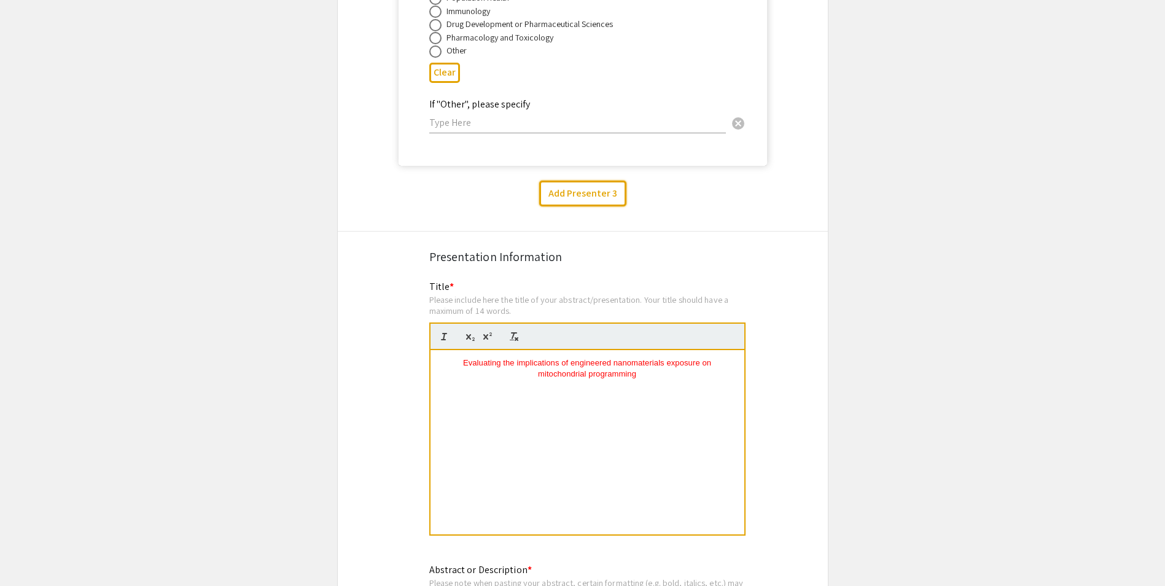
click at [582, 181] on button "Add Presenter 3" at bounding box center [582, 194] width 87 height 26
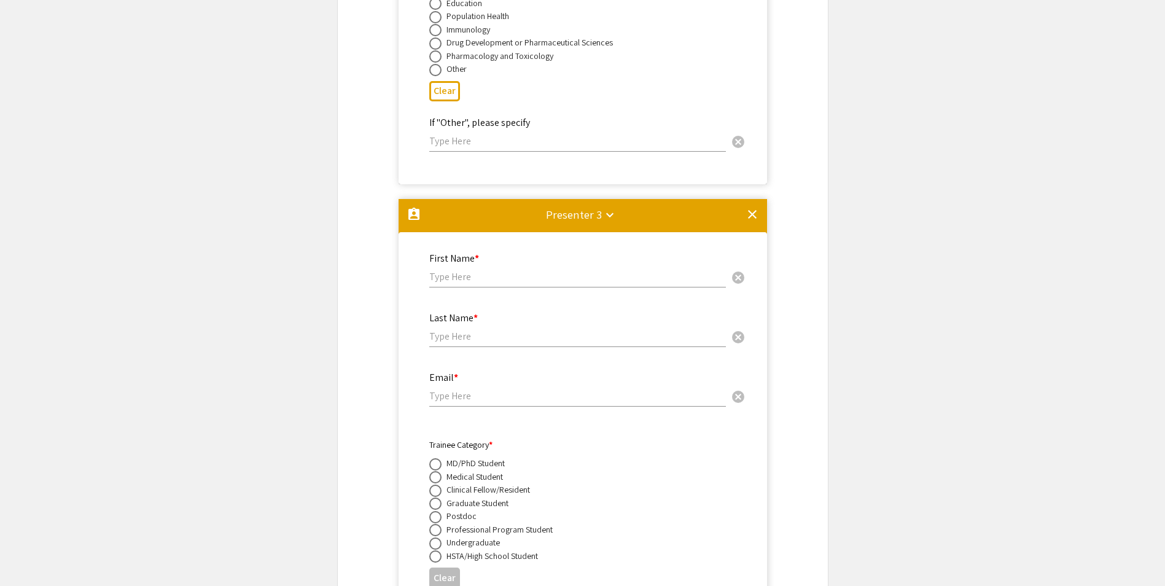
scroll to position [3669, 0]
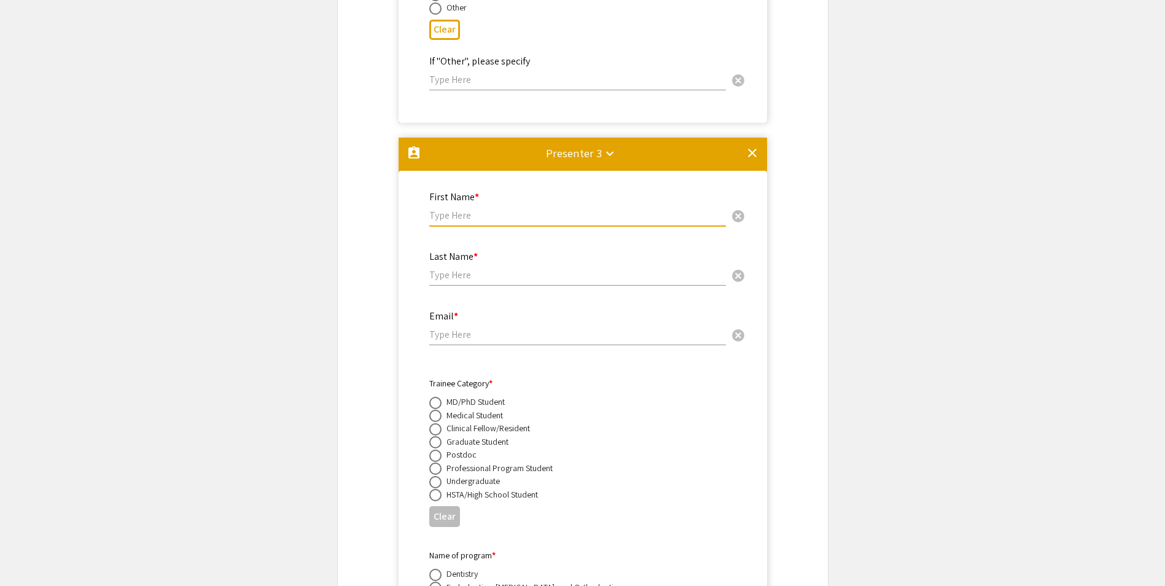
click at [465, 209] on input "text" at bounding box center [577, 215] width 297 height 13
type input "Joshua"
click at [452, 268] on input "text" at bounding box center [577, 274] width 297 height 13
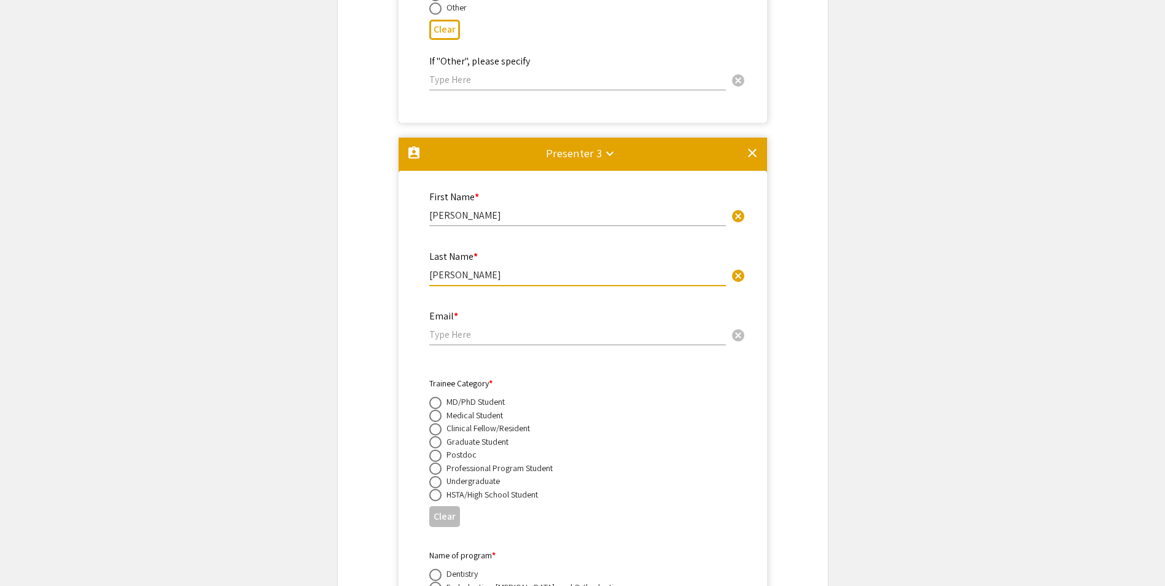
type input "Mogus"
paste input "joshua.mogus@hsc.wvu.edu"
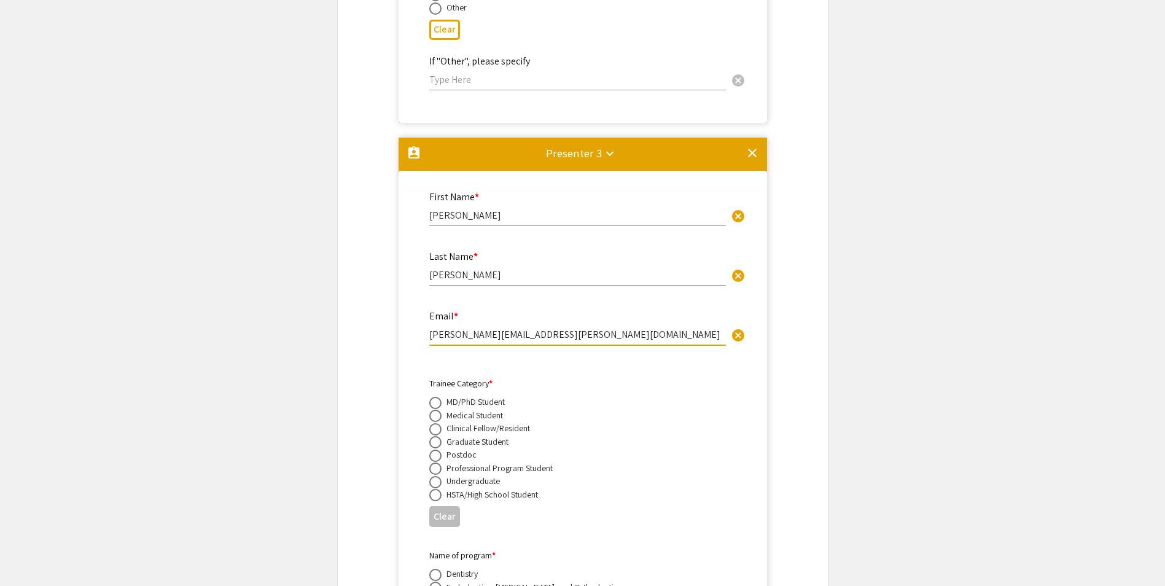
type input "joshua.mogus@hsc.wvu.edu"
click at [436, 449] on span at bounding box center [435, 455] width 12 height 12
click at [436, 449] on input "radio" at bounding box center [435, 455] width 12 height 12
radio input "true"
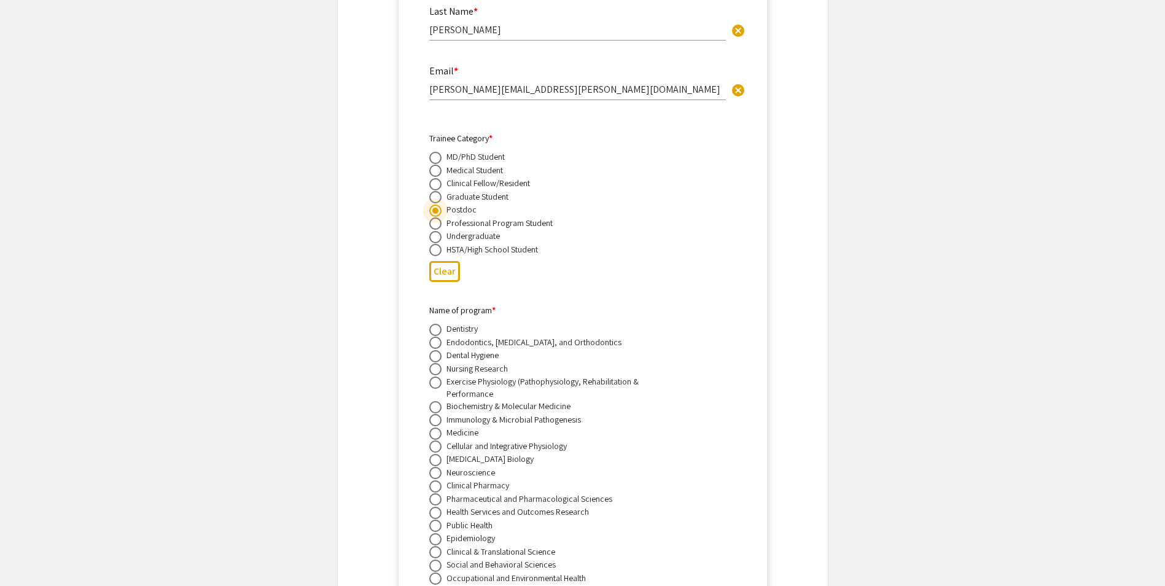
scroll to position [3915, 0]
click at [434, 376] on span at bounding box center [435, 382] width 12 height 12
click at [434, 376] on input "radio" at bounding box center [435, 382] width 12 height 12
radio input "true"
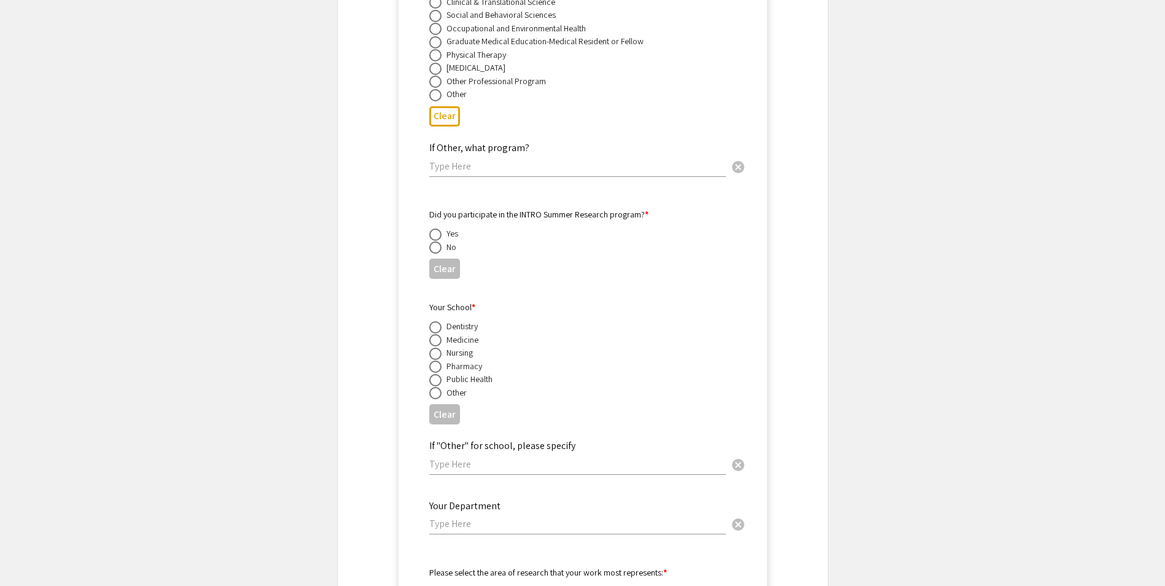
scroll to position [4467, 0]
click at [438, 238] on span at bounding box center [435, 244] width 12 height 12
click at [438, 238] on input "radio" at bounding box center [435, 244] width 12 height 12
radio input "true"
click at [435, 330] on span at bounding box center [435, 336] width 12 height 12
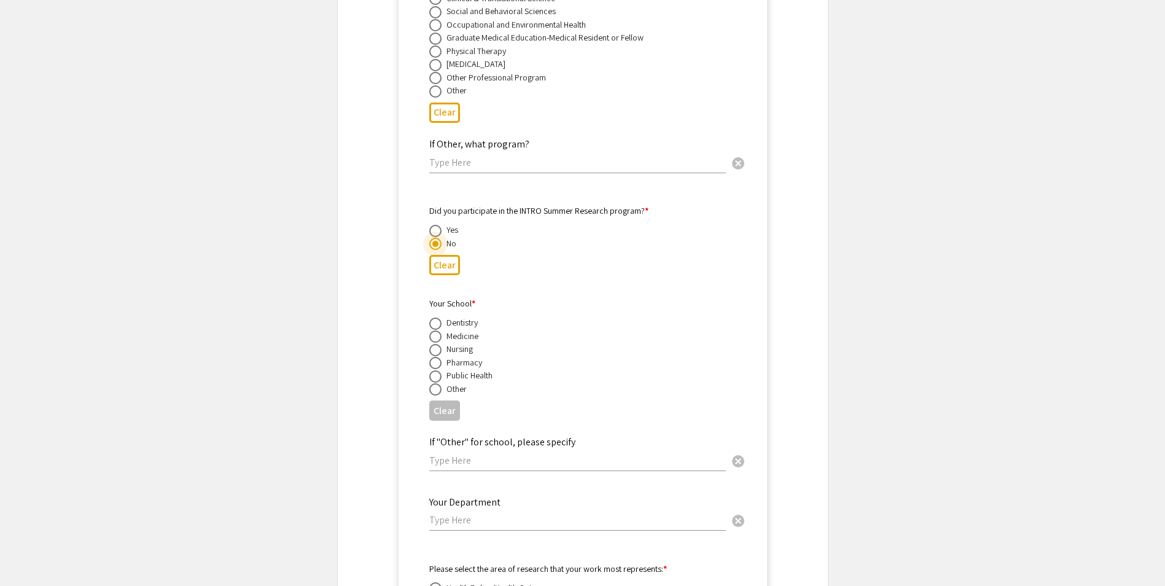
click at [435, 330] on input "radio" at bounding box center [435, 336] width 12 height 12
radio input "true"
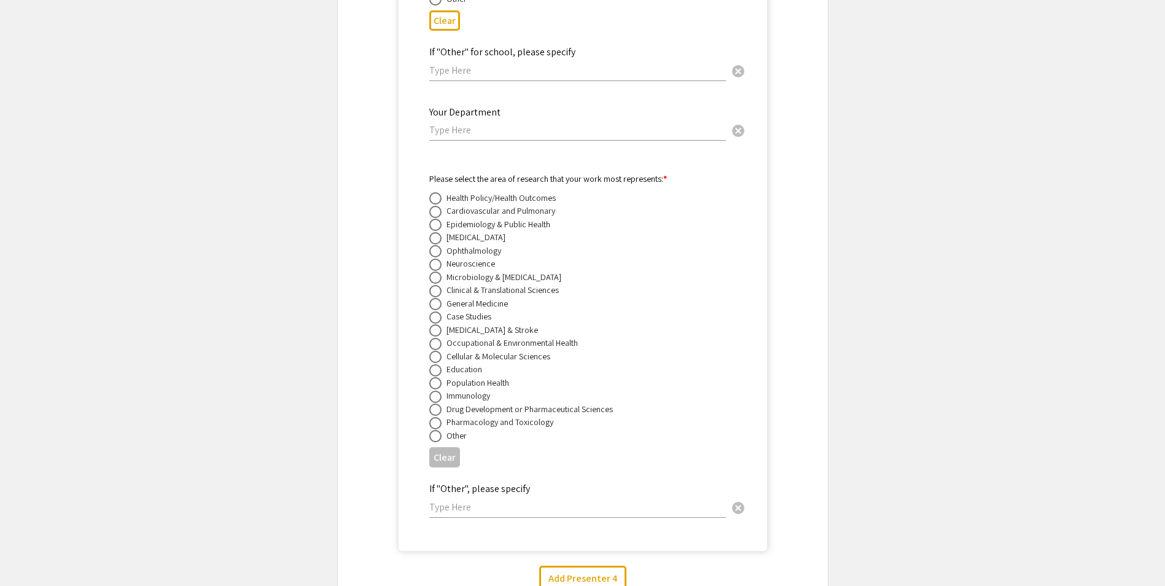
scroll to position [4897, 0]
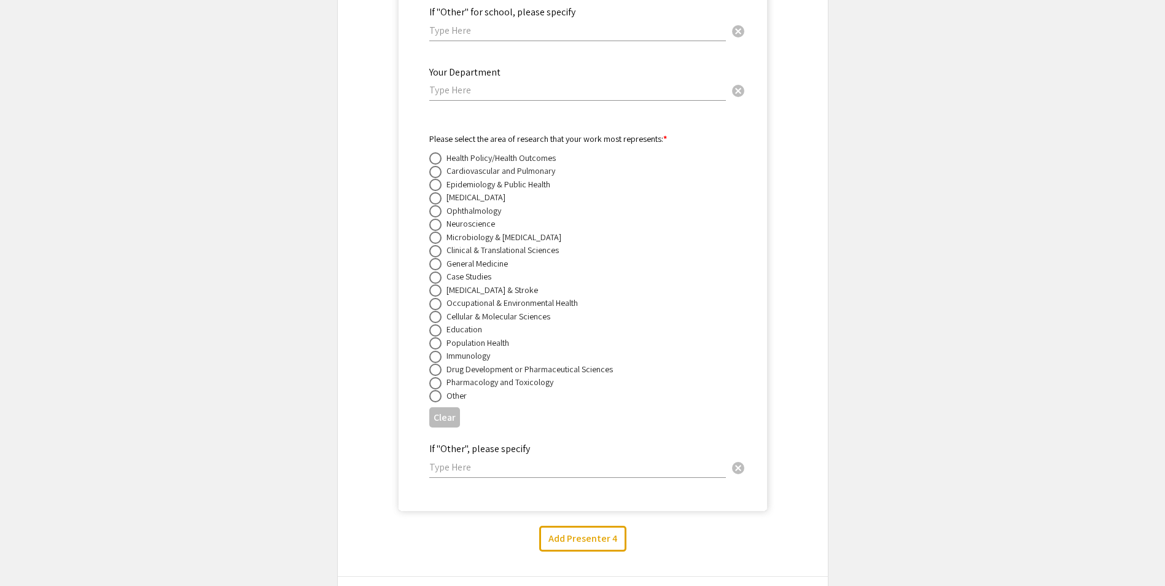
click at [435, 166] on span at bounding box center [435, 172] width 12 height 12
click at [435, 166] on input "radio" at bounding box center [435, 172] width 12 height 12
radio input "true"
click at [584, 526] on button "Add Presenter 4" at bounding box center [582, 539] width 87 height 26
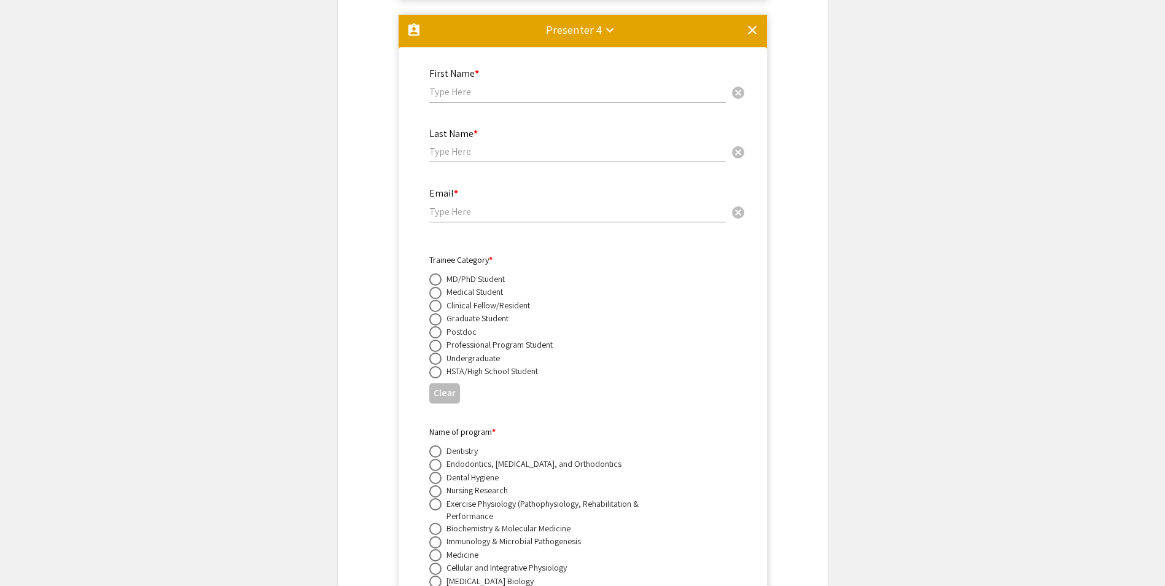
click at [455, 85] on input "text" at bounding box center [577, 91] width 297 height 13
type input "Roxy"
click at [437, 145] on input "text" at bounding box center [577, 151] width 297 height 13
type input "Nicoletti"
drag, startPoint x: 459, startPoint y: 196, endPoint x: 438, endPoint y: 168, distance: 34.6
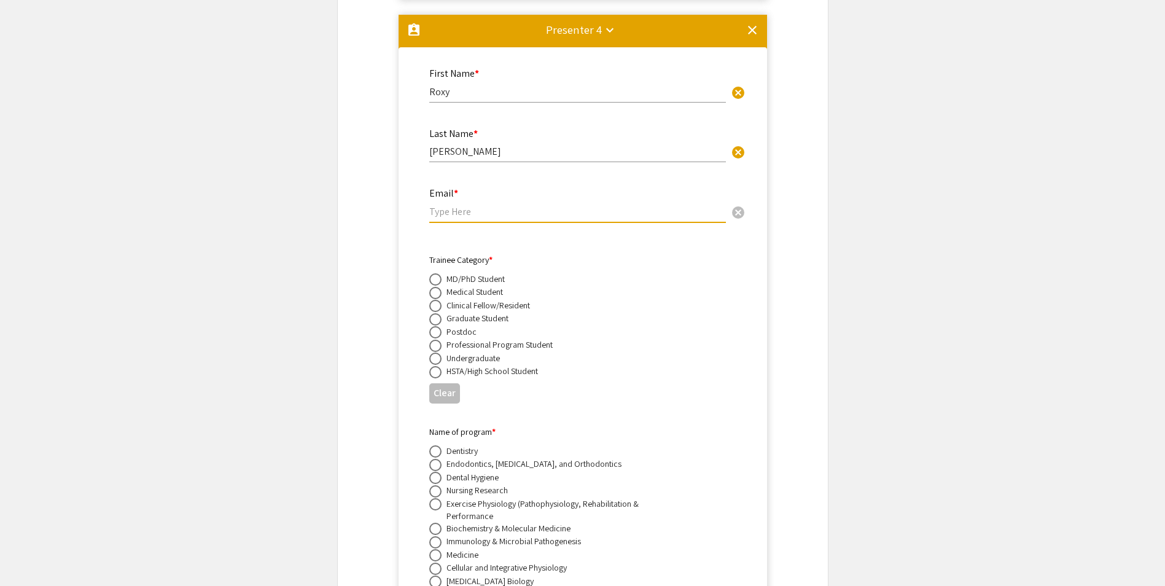
click at [459, 205] on input "email" at bounding box center [577, 211] width 297 height 13
click at [457, 205] on input "email" at bounding box center [577, 211] width 297 height 13
paste input "jn00006@mix.wvu.edu"
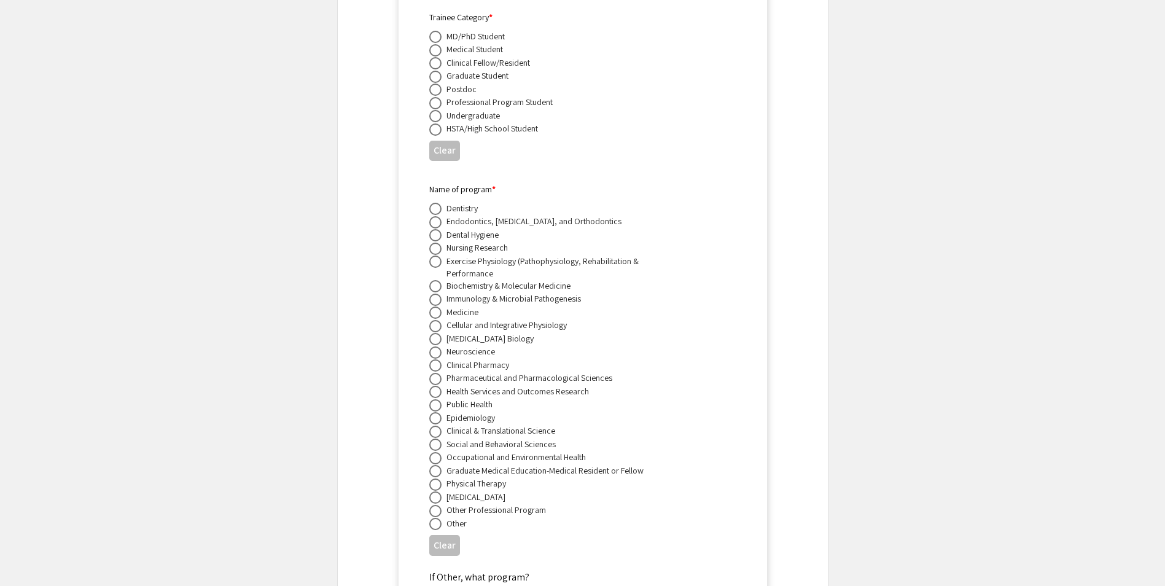
scroll to position [5653, 0]
type input "jn00006@mix.wvu.edu"
click at [437, 252] on span at bounding box center [435, 258] width 12 height 12
click at [437, 252] on input "radio" at bounding box center [435, 258] width 12 height 12
radio input "true"
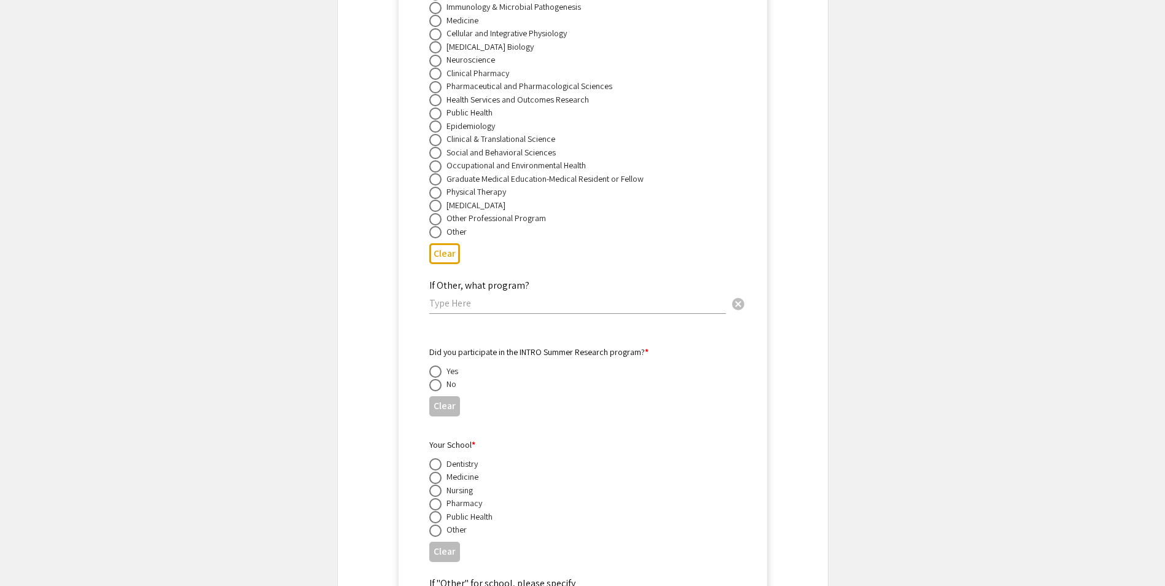
scroll to position [6022, 0]
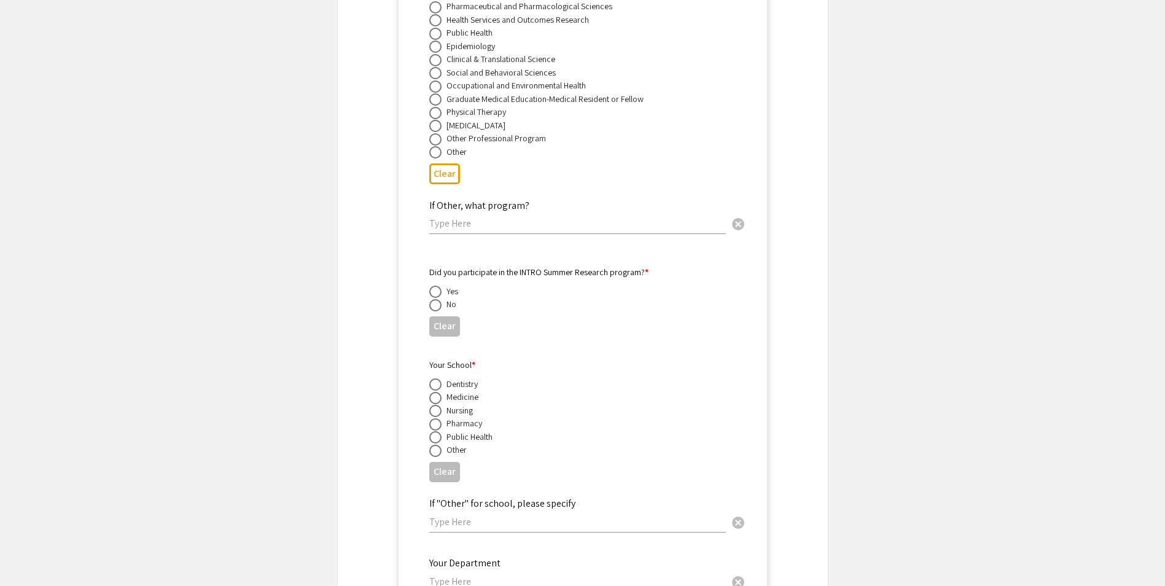
click at [437, 392] on span at bounding box center [435, 398] width 12 height 12
click at [437, 392] on input "radio" at bounding box center [435, 398] width 12 height 12
radio input "true"
click at [434, 299] on span at bounding box center [435, 305] width 12 height 12
click at [434, 299] on input "radio" at bounding box center [435, 305] width 12 height 12
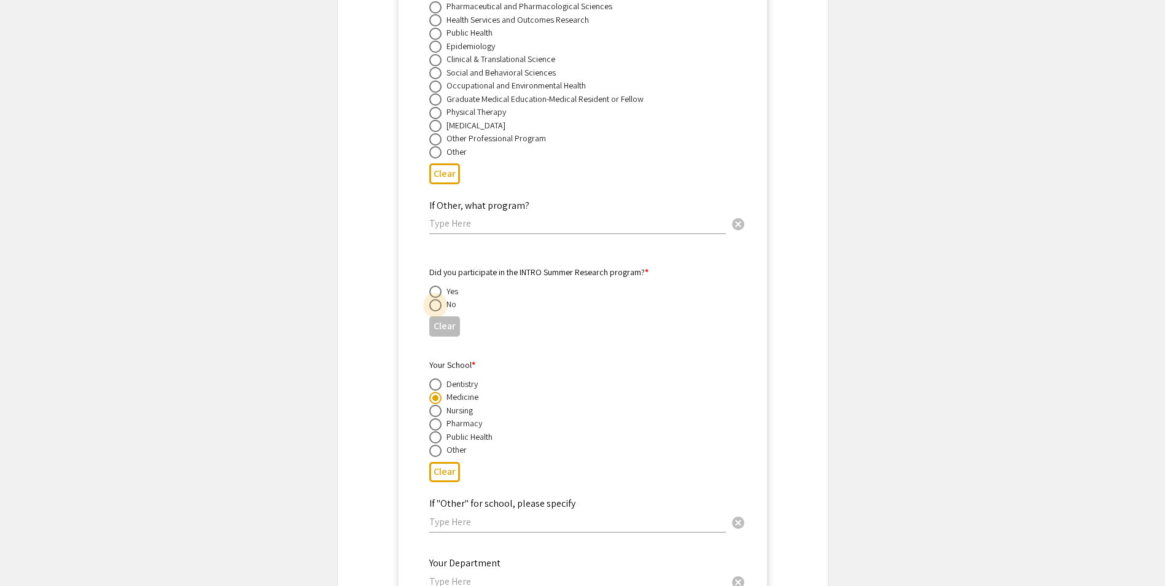
radio input "true"
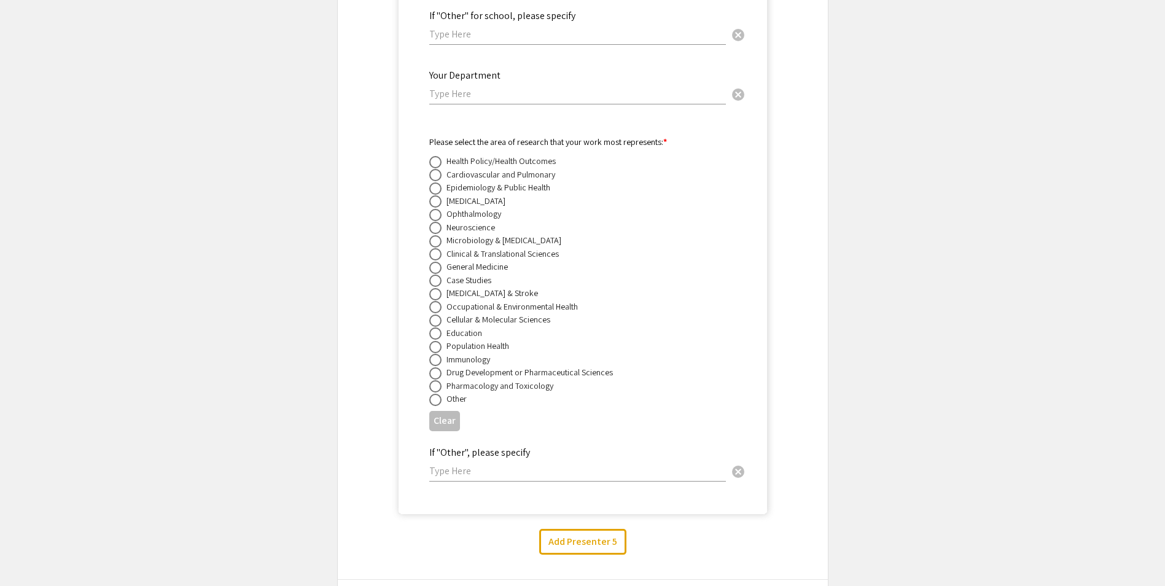
scroll to position [6513, 0]
click at [437, 165] on span at bounding box center [435, 171] width 12 height 12
click at [437, 165] on input "radio" at bounding box center [435, 171] width 12 height 12
radio input "true"
click at [577, 527] on button "Add Presenter 5" at bounding box center [582, 538] width 87 height 26
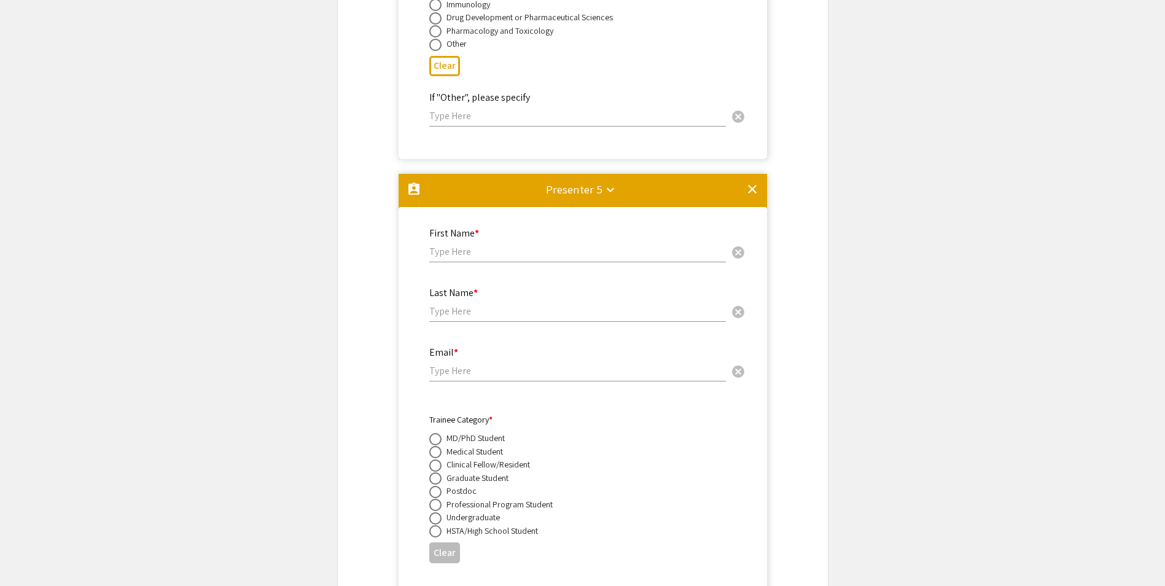
scroll to position [6938, 0]
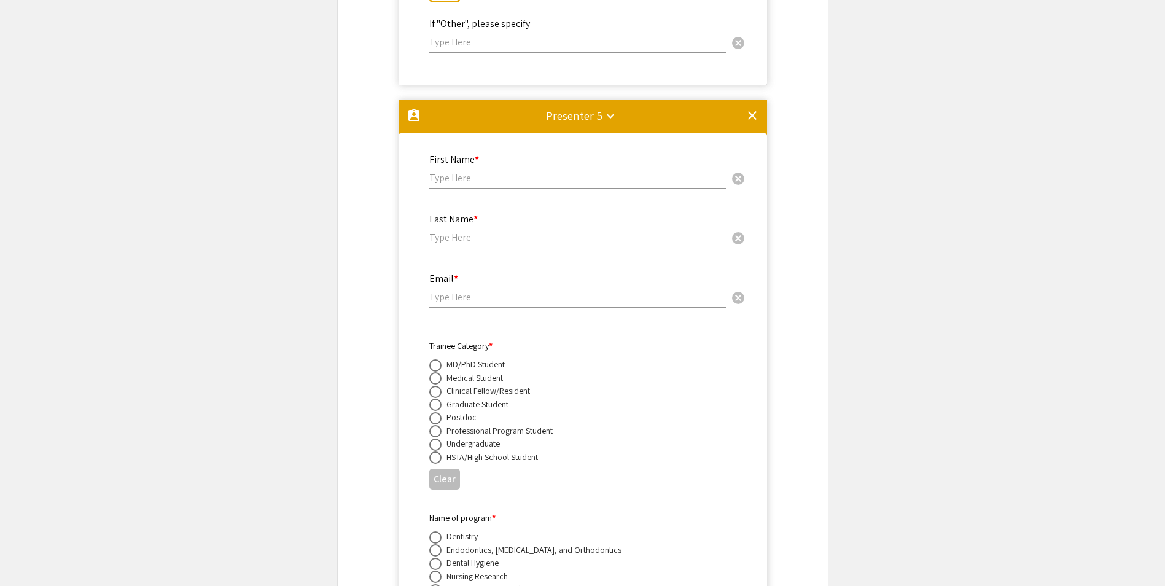
click at [456, 171] on input "text" at bounding box center [577, 177] width 297 height 13
type input "Hafsat"
click at [460, 231] on input "text" at bounding box center [577, 237] width 297 height 13
type input "Alabere"
paste input "hoa00002@mix.wvu.edu"
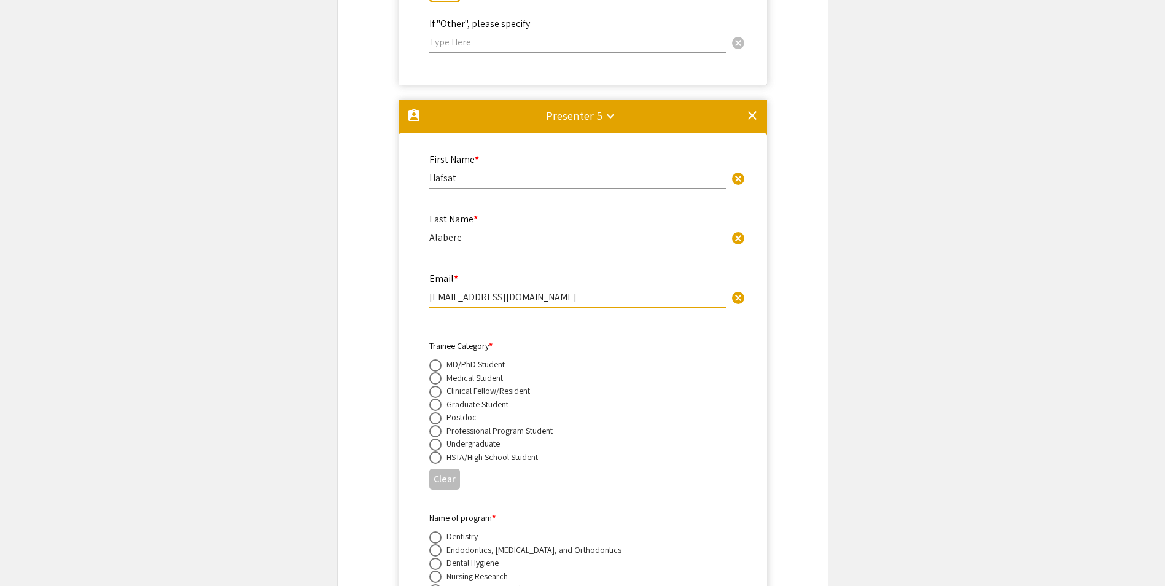
type input "hoa00002@mix.wvu.edu"
click at [433, 398] on span at bounding box center [435, 404] width 12 height 12
click at [433, 398] on input "radio" at bounding box center [435, 404] width 12 height 12
radio input "true"
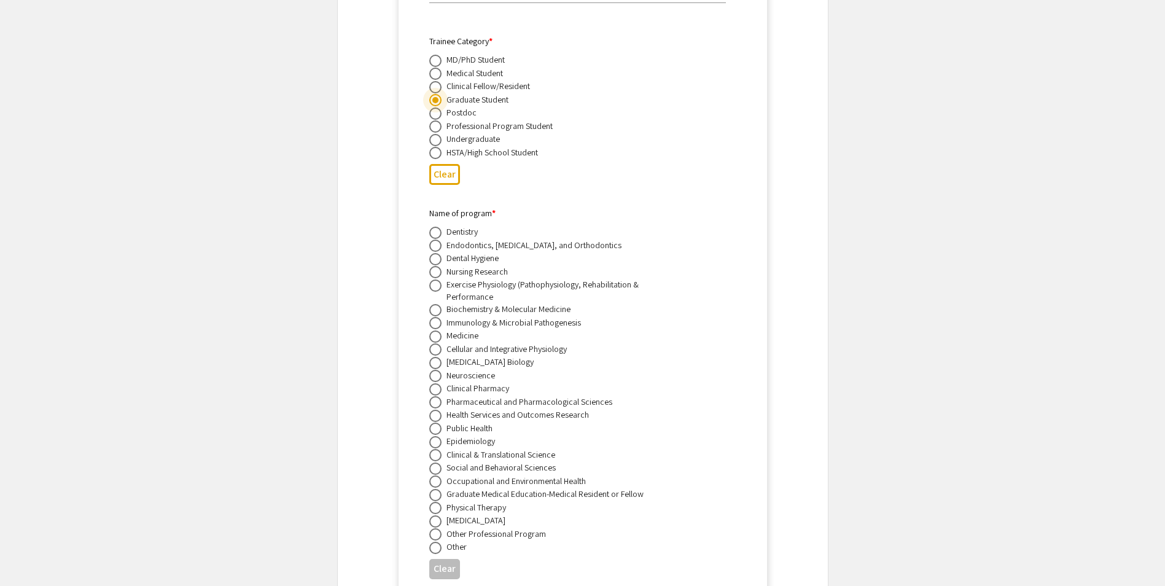
scroll to position [7245, 0]
click at [436, 277] on span at bounding box center [435, 283] width 12 height 12
click at [436, 277] on input "radio" at bounding box center [435, 283] width 12 height 12
radio input "true"
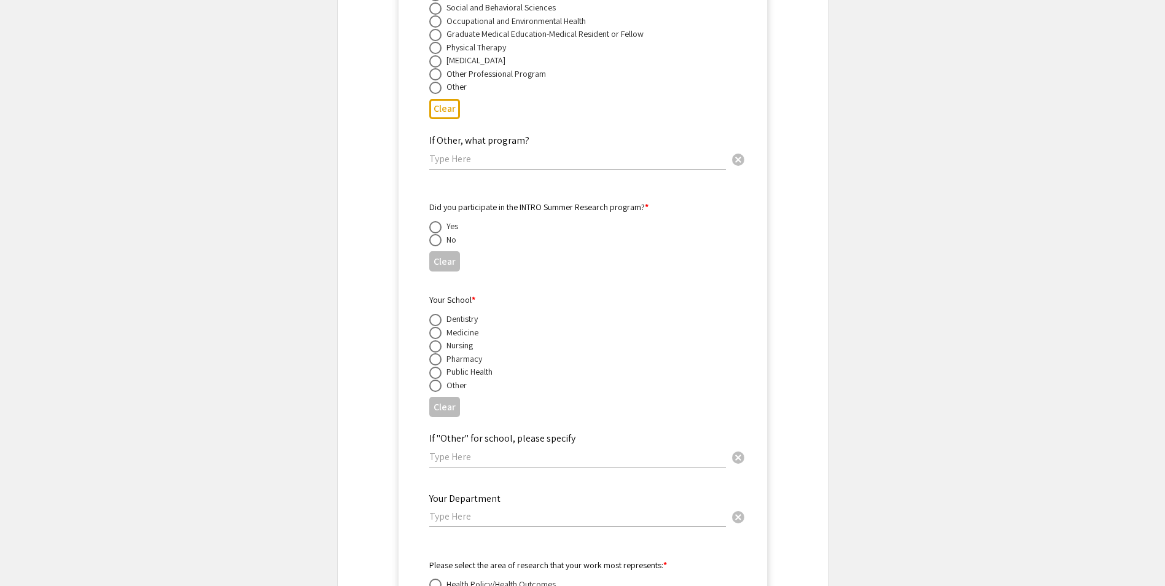
scroll to position [7736, 0]
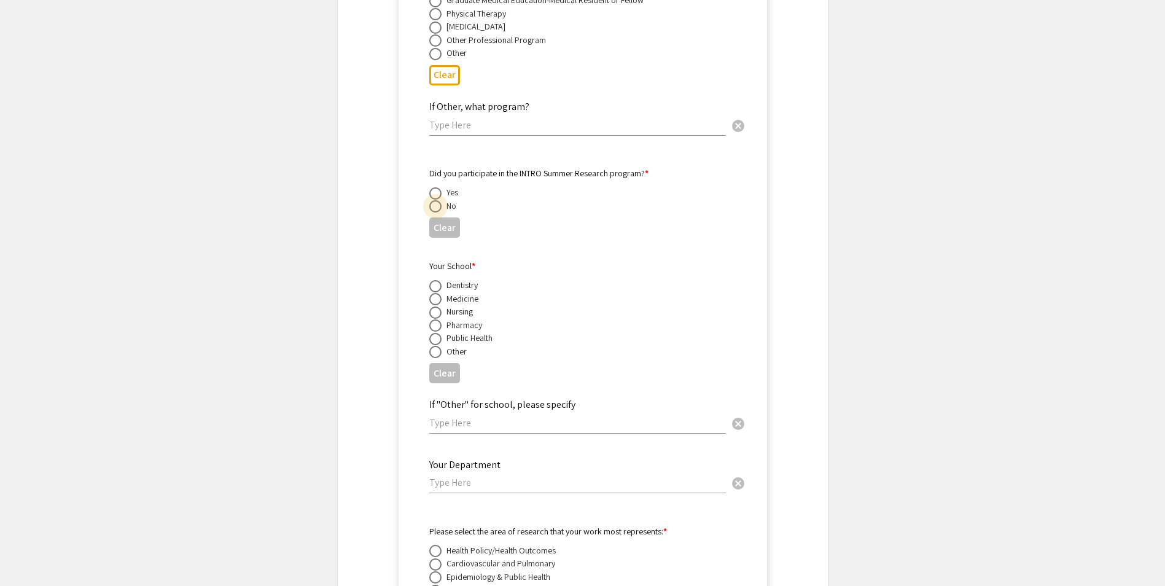
click at [435, 200] on span at bounding box center [435, 206] width 12 height 12
click at [435, 200] on input "radio" at bounding box center [435, 206] width 12 height 12
radio input "true"
click at [437, 293] on span at bounding box center [435, 299] width 12 height 12
click at [437, 293] on input "radio" at bounding box center [435, 299] width 12 height 12
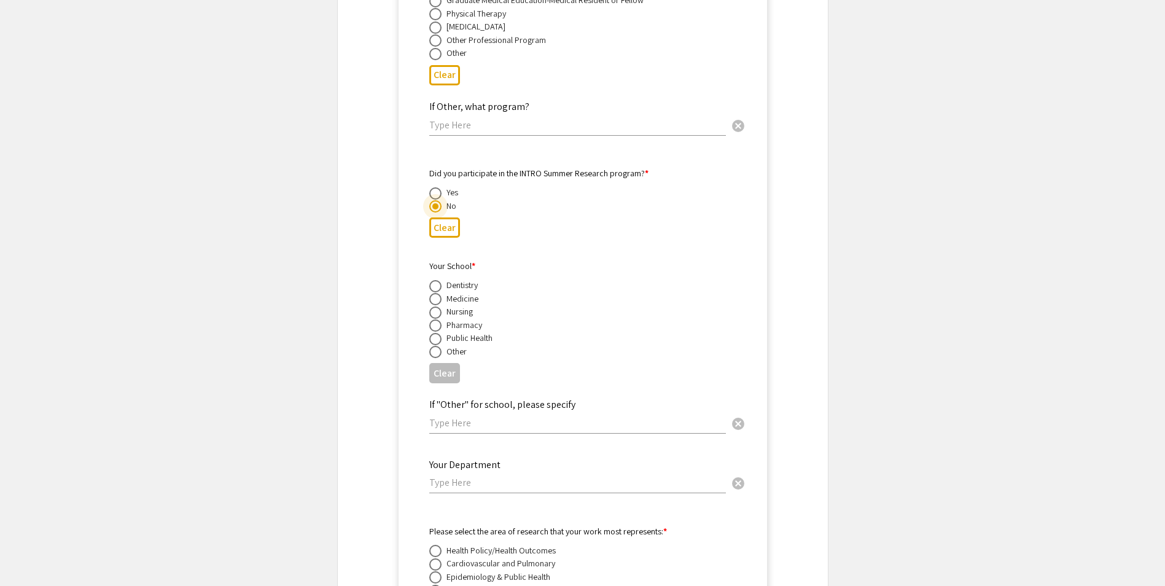
radio input "true"
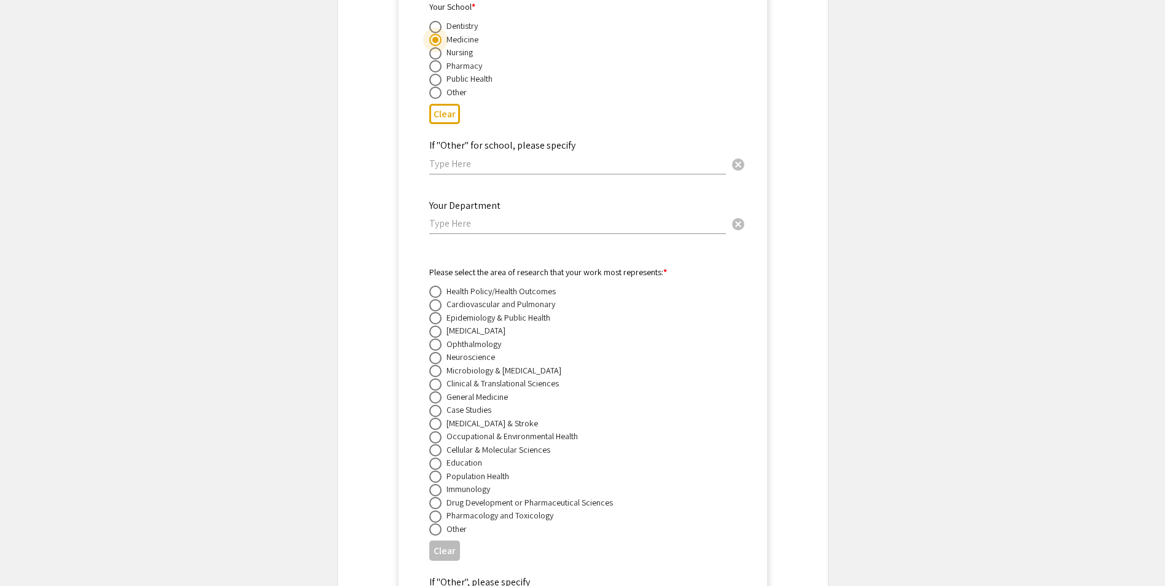
scroll to position [8043, 0]
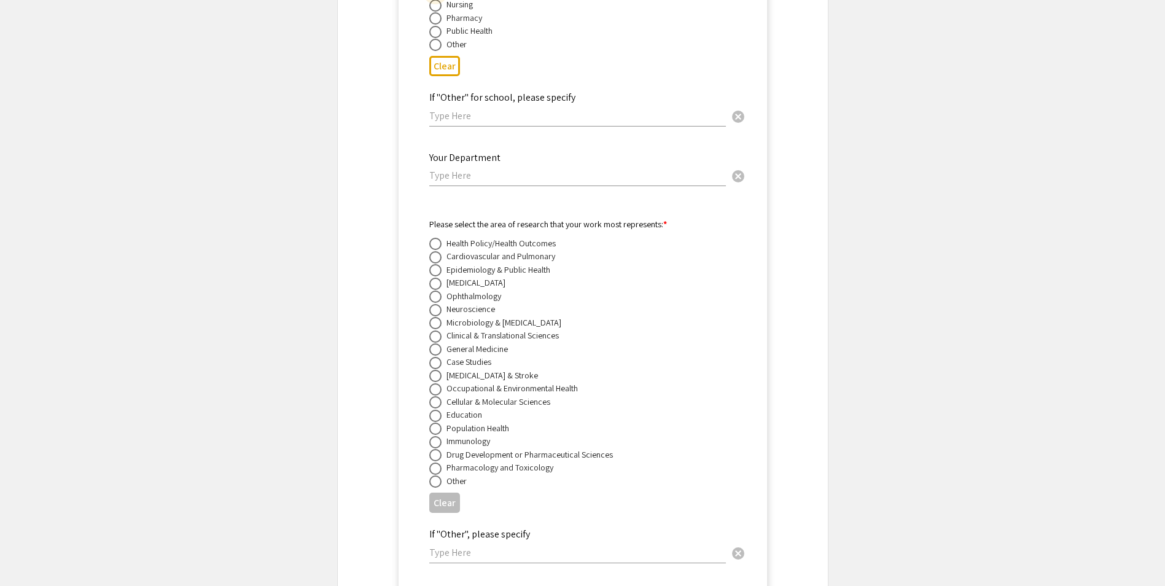
click at [432, 251] on span at bounding box center [435, 257] width 12 height 12
click at [432, 251] on input "radio" at bounding box center [435, 257] width 12 height 12
radio input "true"
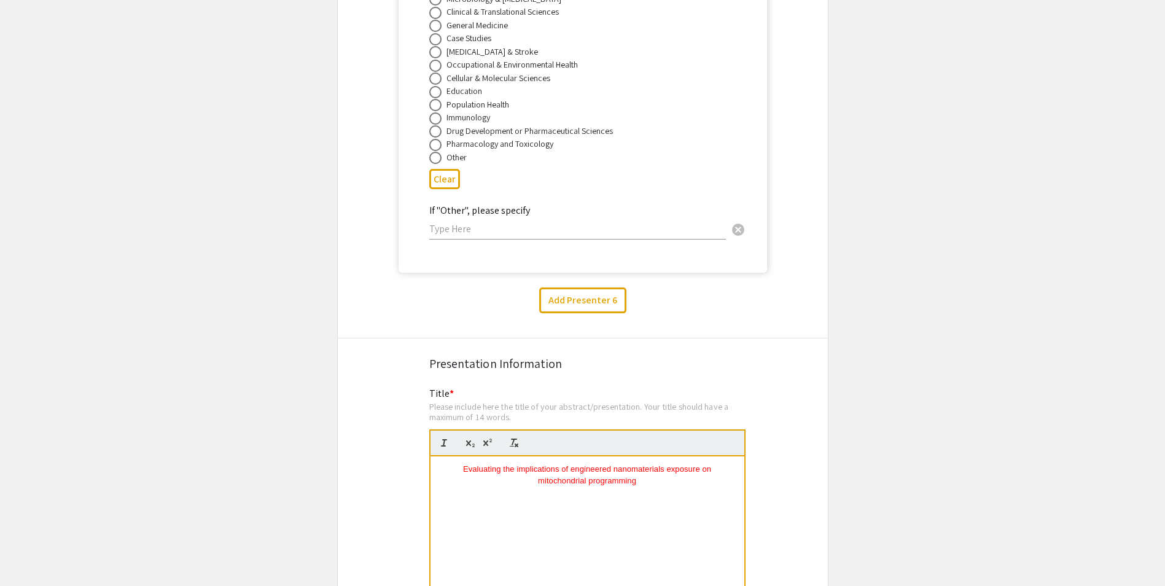
scroll to position [8411, 0]
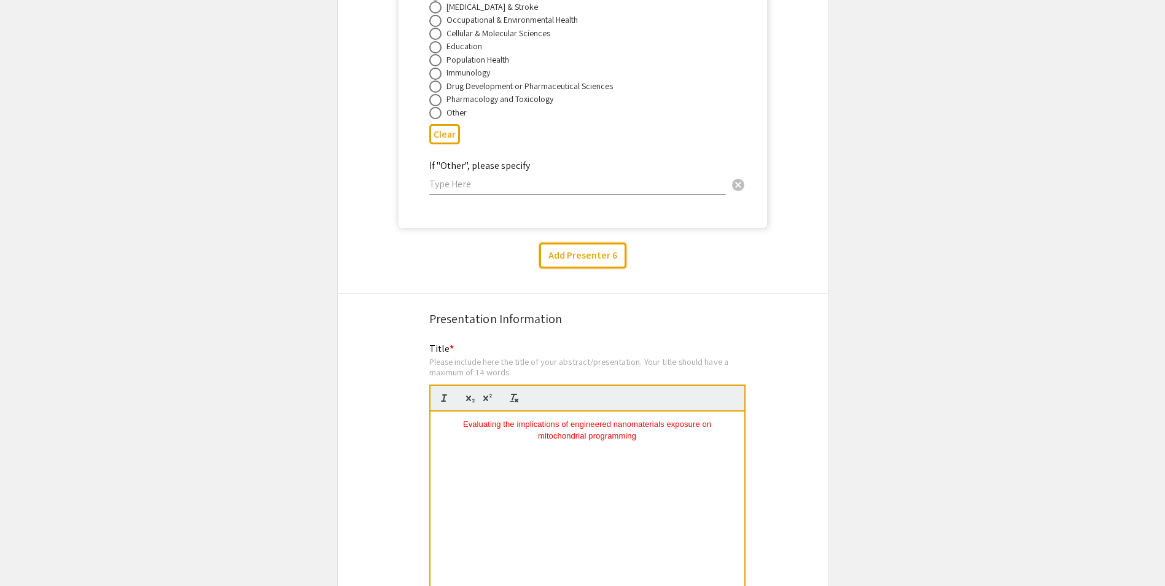
click at [570, 243] on button "Add Presenter 6" at bounding box center [582, 256] width 87 height 26
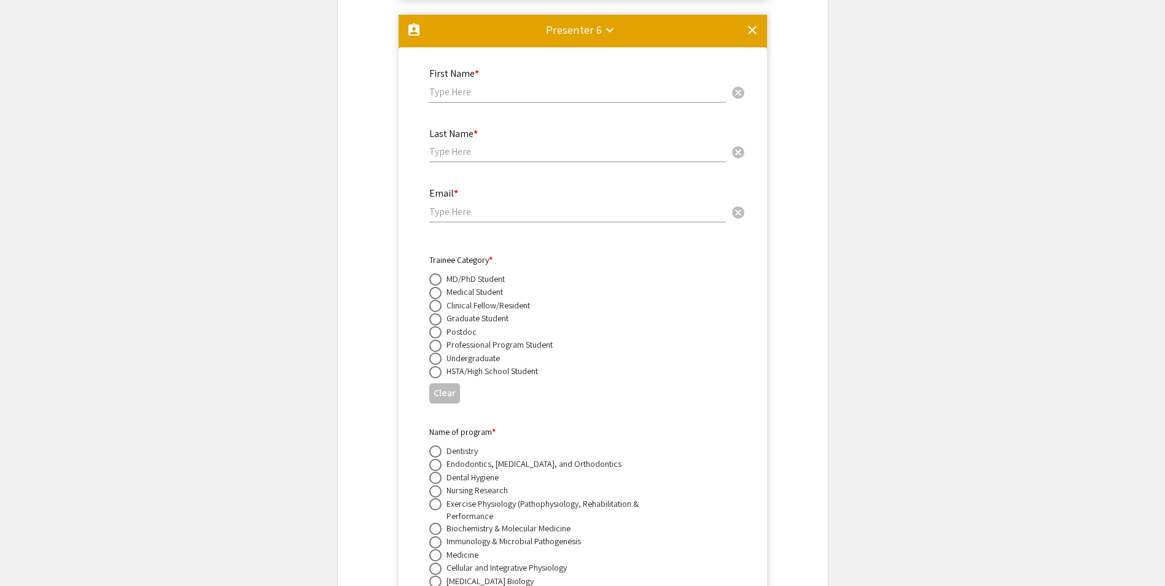
click at [454, 85] on input "text" at bounding box center [577, 91] width 297 height 13
type input "Comfort"
click at [440, 145] on input "text" at bounding box center [577, 151] width 297 height 13
type input "Olowu"
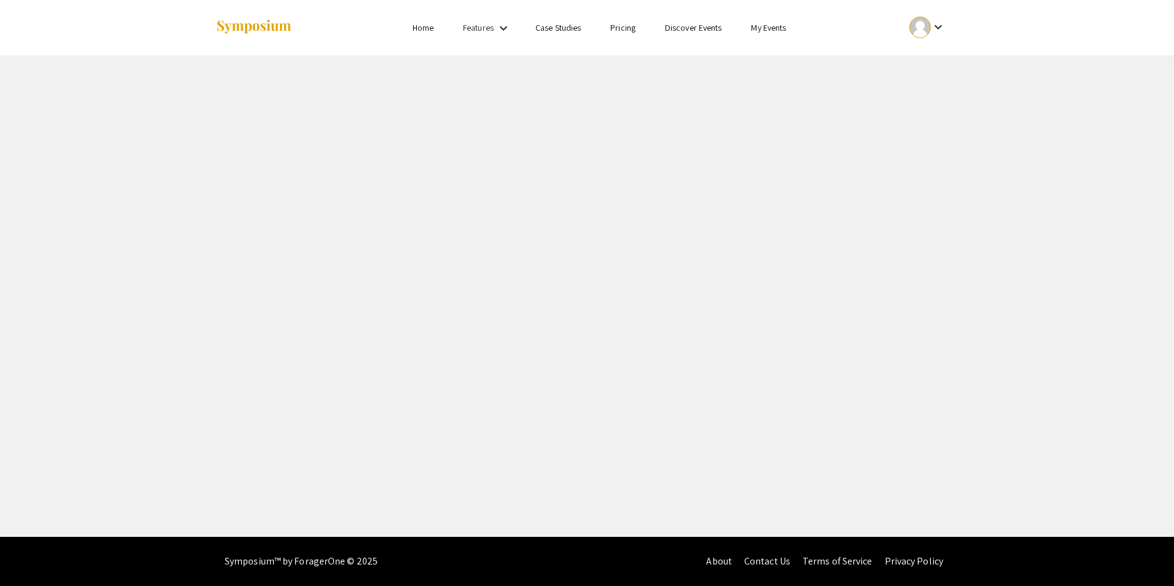
click at [926, 30] on div at bounding box center [919, 27] width 21 height 21
click at [935, 96] on button "My Submissions" at bounding box center [934, 90] width 76 height 29
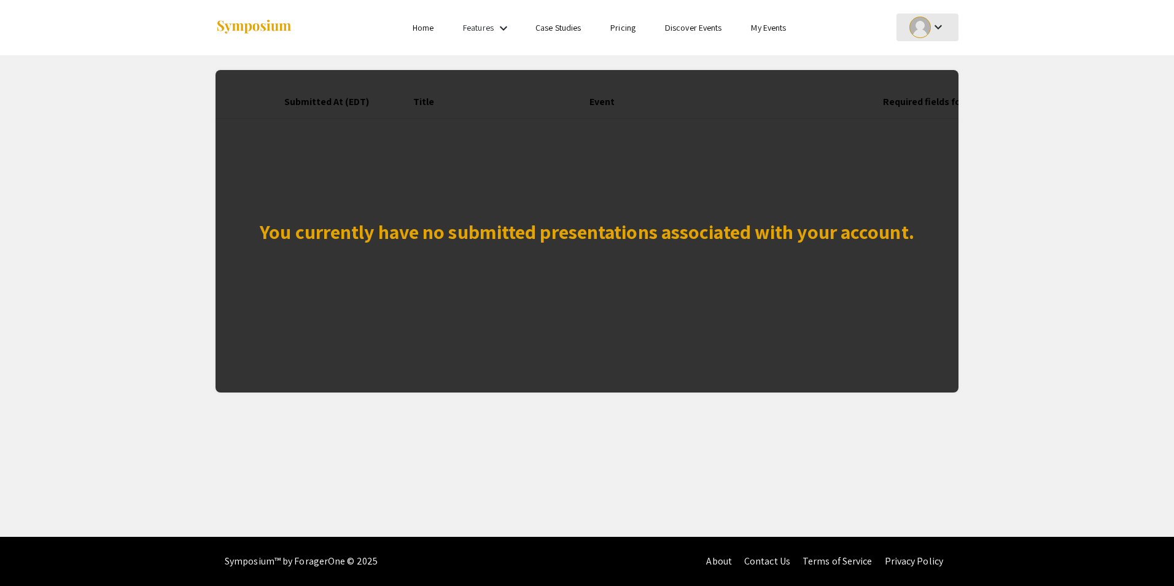
click at [899, 28] on button "keyboard_arrow_down" at bounding box center [927, 28] width 62 height 28
click at [802, 53] on div at bounding box center [587, 293] width 1174 height 586
click at [1001, 166] on app-my-submissions "You currently have no submitted presentations associated with your account. Sub…" at bounding box center [587, 223] width 1174 height 337
drag, startPoint x: 615, startPoint y: 327, endPoint x: 586, endPoint y: 317, distance: 30.9
click at [613, 326] on div "You currently have no submitted presentations associated with your account." at bounding box center [587, 231] width 743 height 322
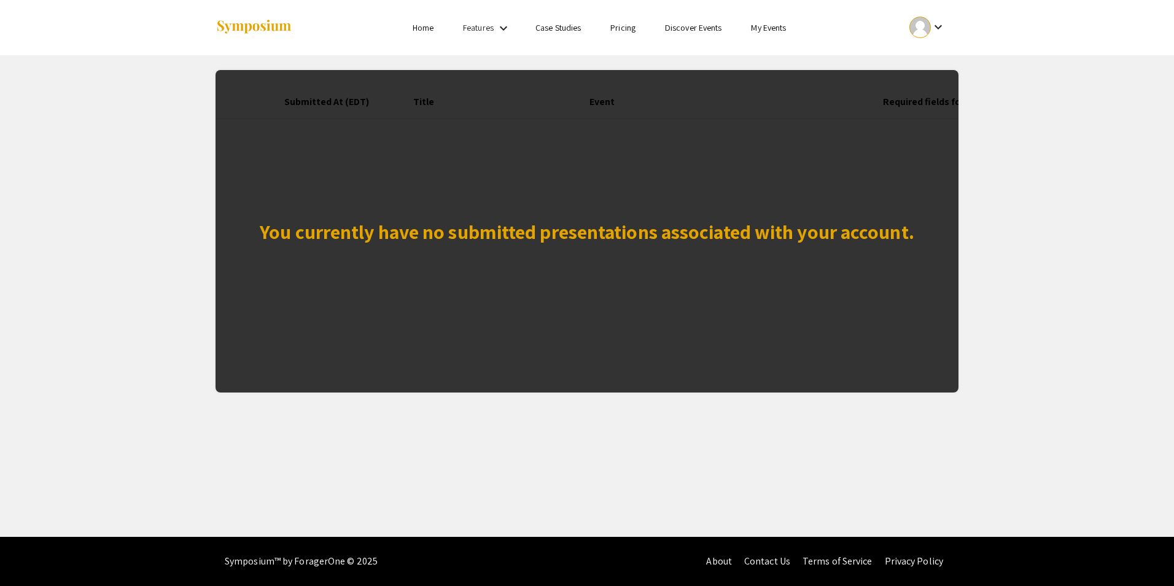
click at [573, 29] on link "Case Studies" at bounding box center [557, 27] width 45 height 11
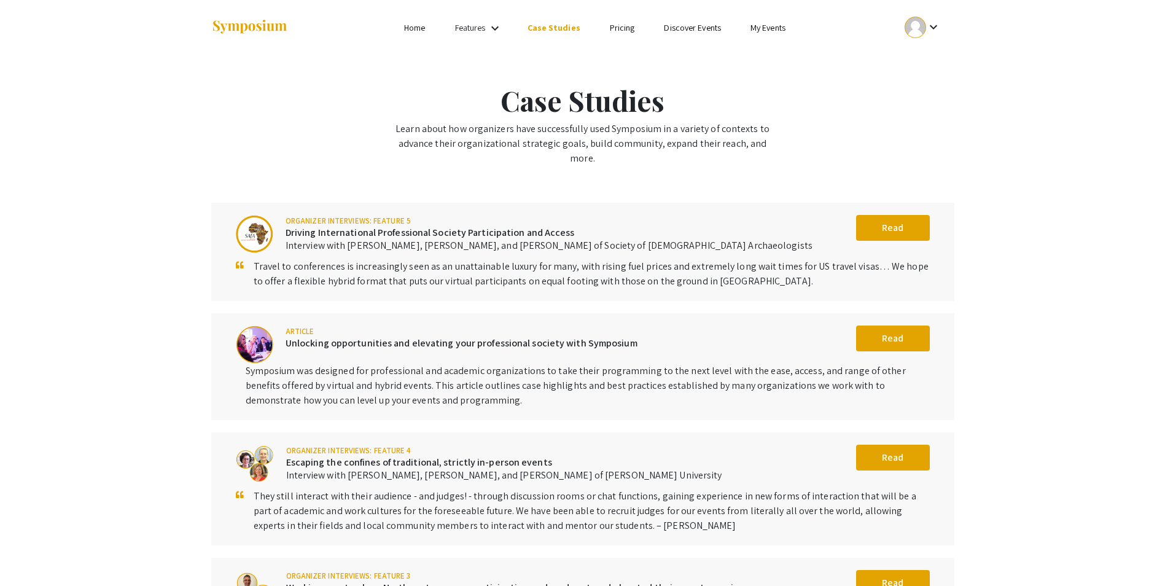
click at [478, 28] on link "Features" at bounding box center [470, 27] width 31 height 11
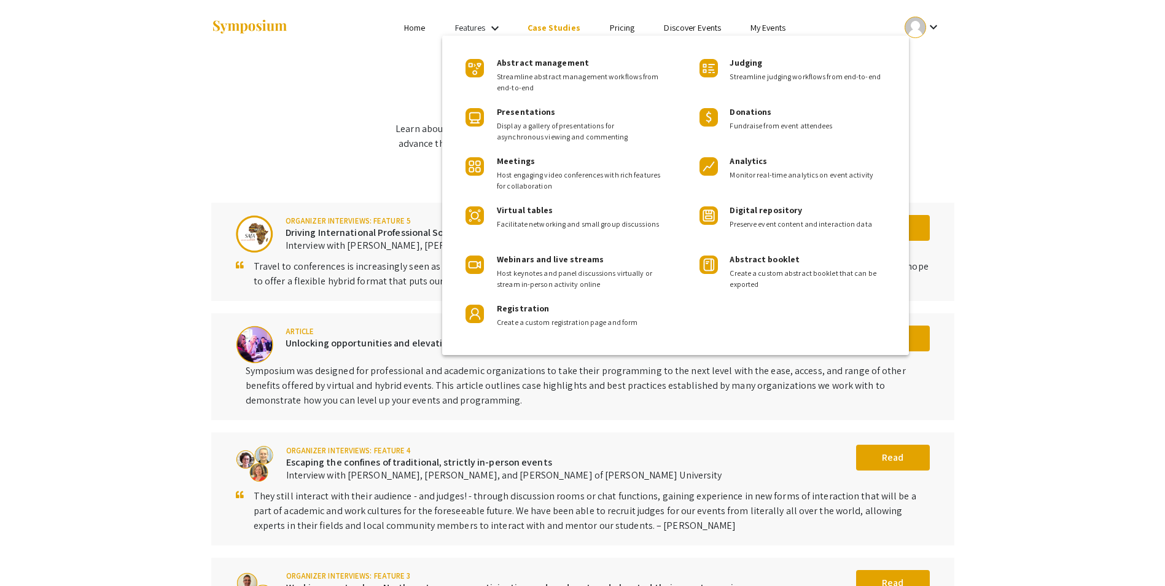
click at [766, 21] on div at bounding box center [582, 293] width 1165 height 586
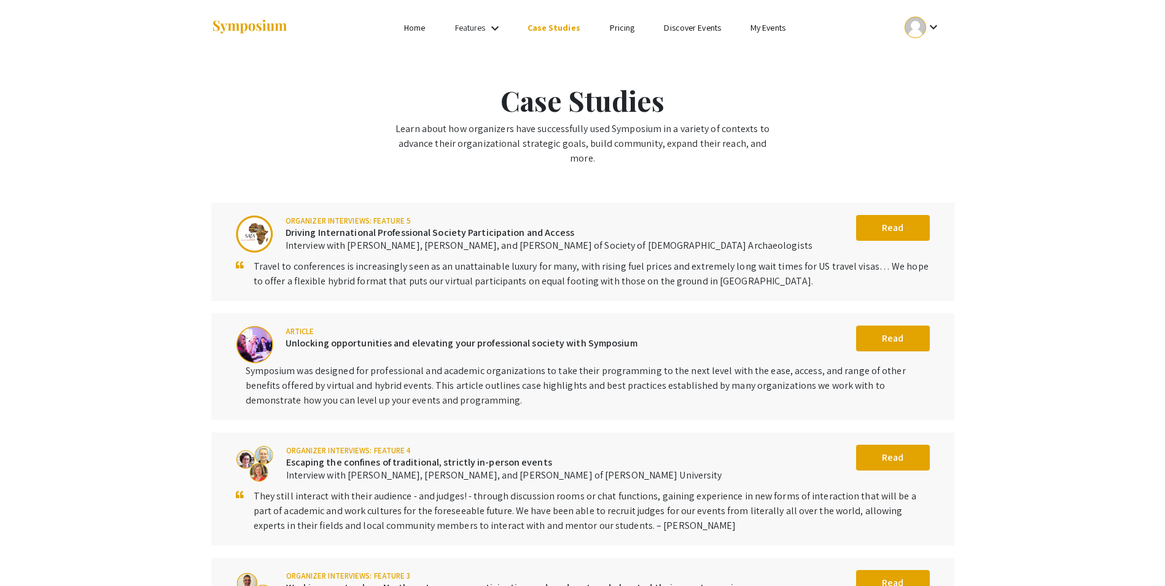
click at [764, 27] on link "My Events" at bounding box center [767, 27] width 35 height 11
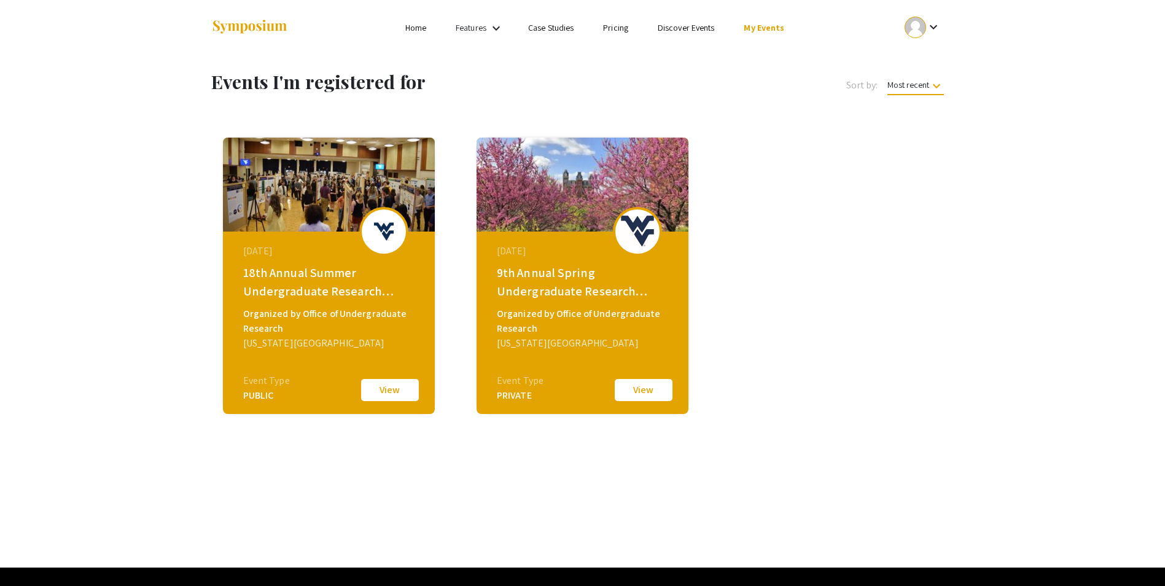
click at [605, 22] on link "Pricing" at bounding box center [615, 27] width 25 height 11
